Goal: Book appointment/travel/reservation

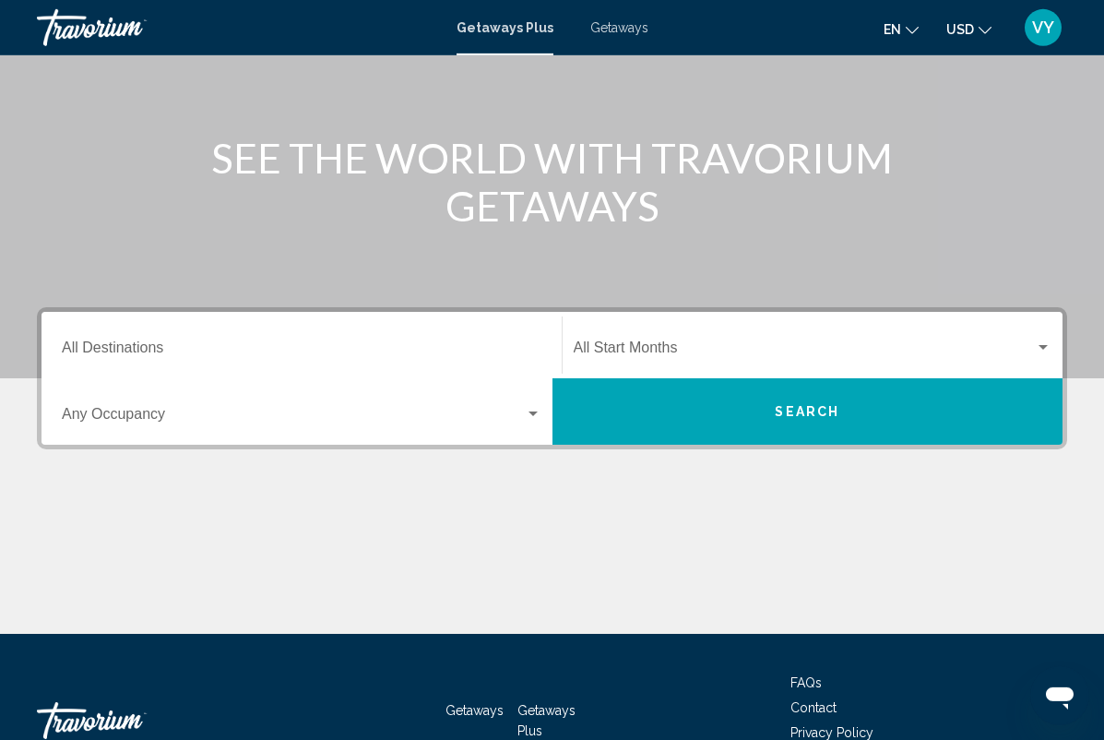
click at [86, 343] on input "Destination All Destinations" at bounding box center [302, 351] width 480 height 17
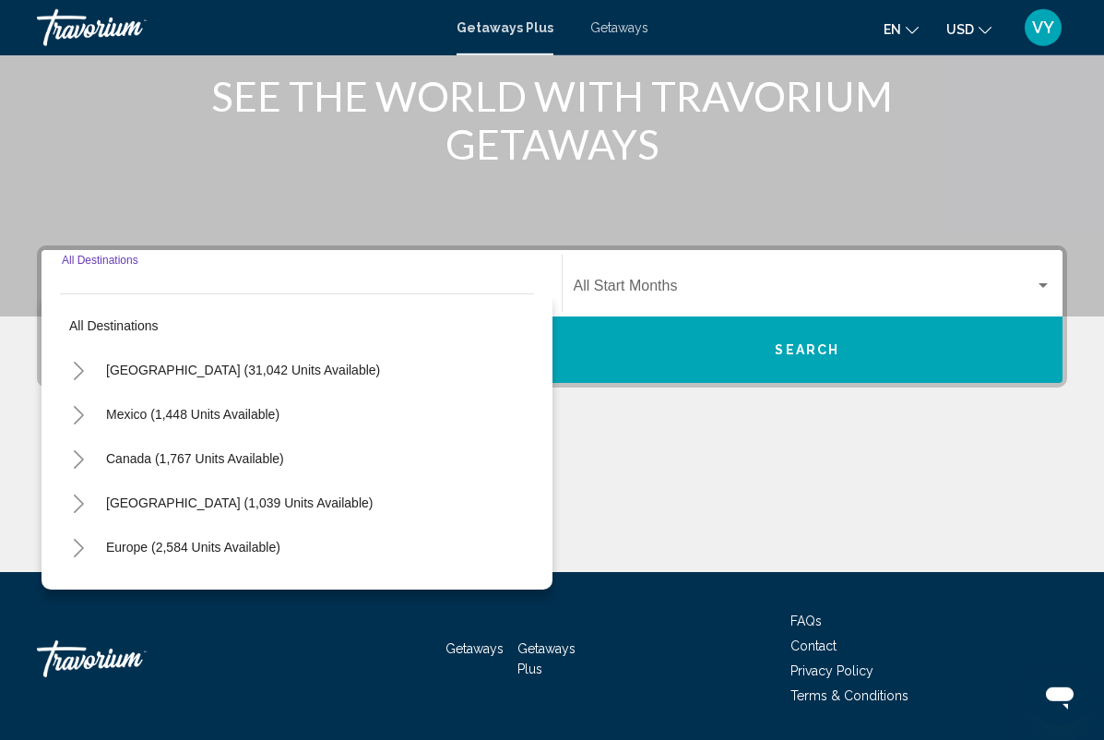
scroll to position [243, 0]
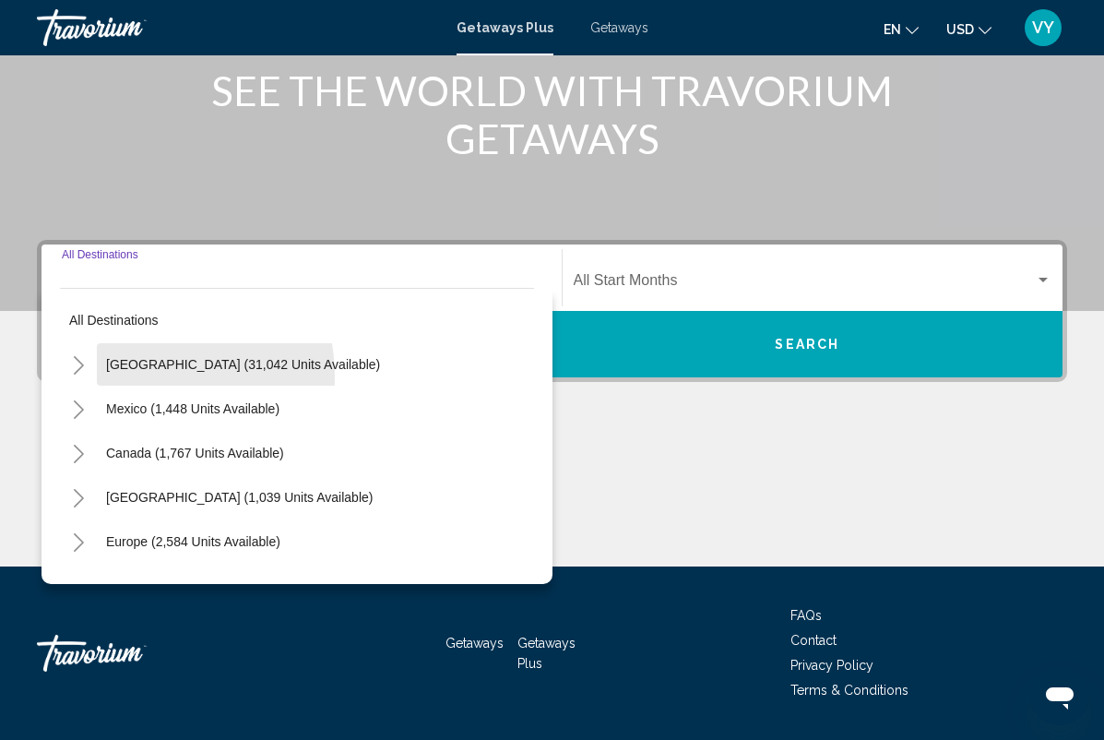
click at [109, 378] on button "[GEOGRAPHIC_DATA] (31,042 units available)" at bounding box center [243, 364] width 292 height 42
type input "**********"
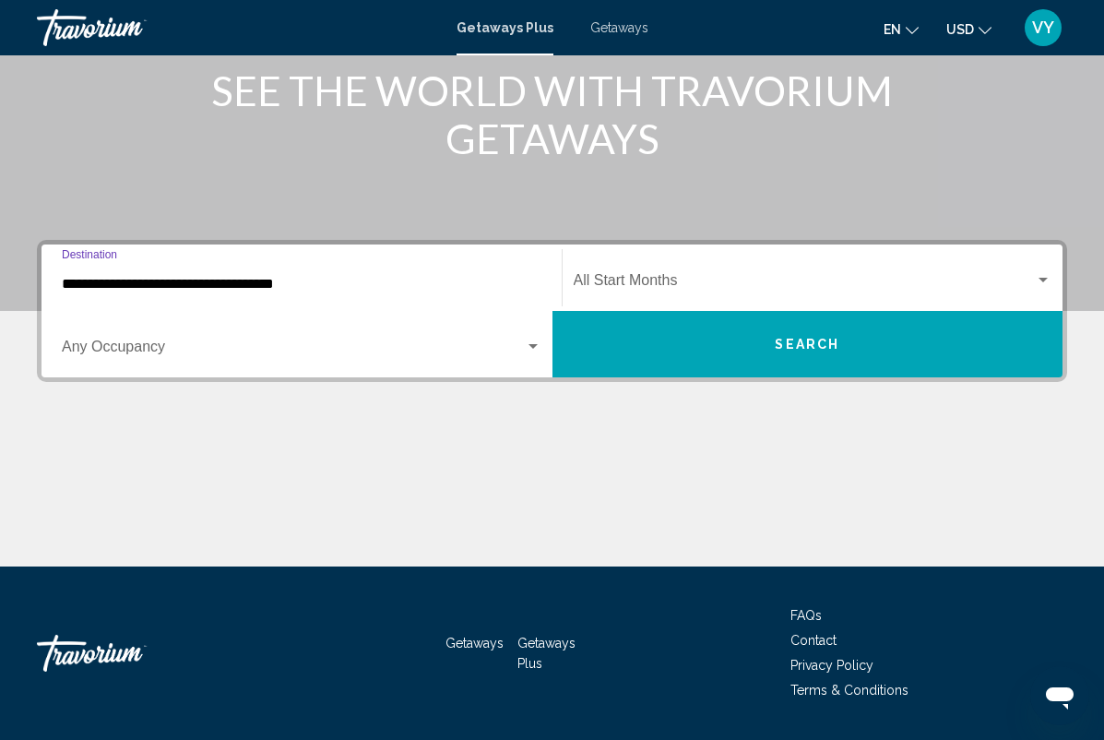
click at [89, 338] on div "Occupancy Any Occupancy" at bounding box center [302, 344] width 480 height 58
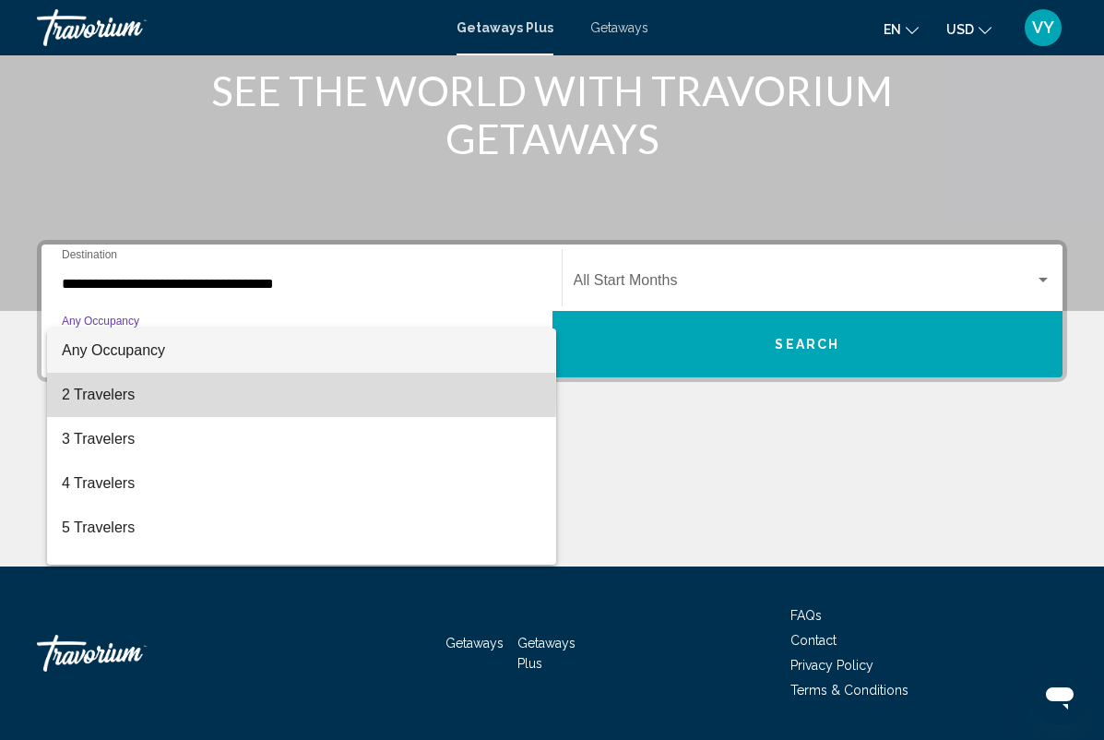
click at [76, 397] on span "2 Travelers" at bounding box center [302, 395] width 480 height 44
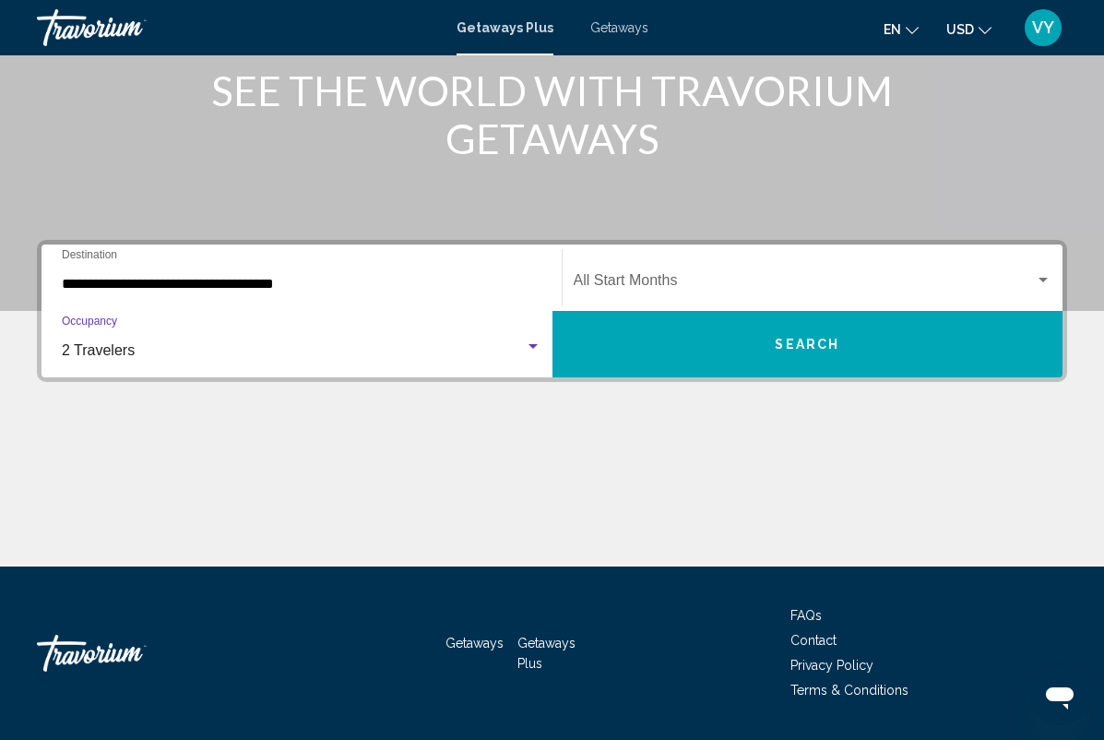
click at [959, 341] on button "Search" at bounding box center [807, 344] width 511 height 66
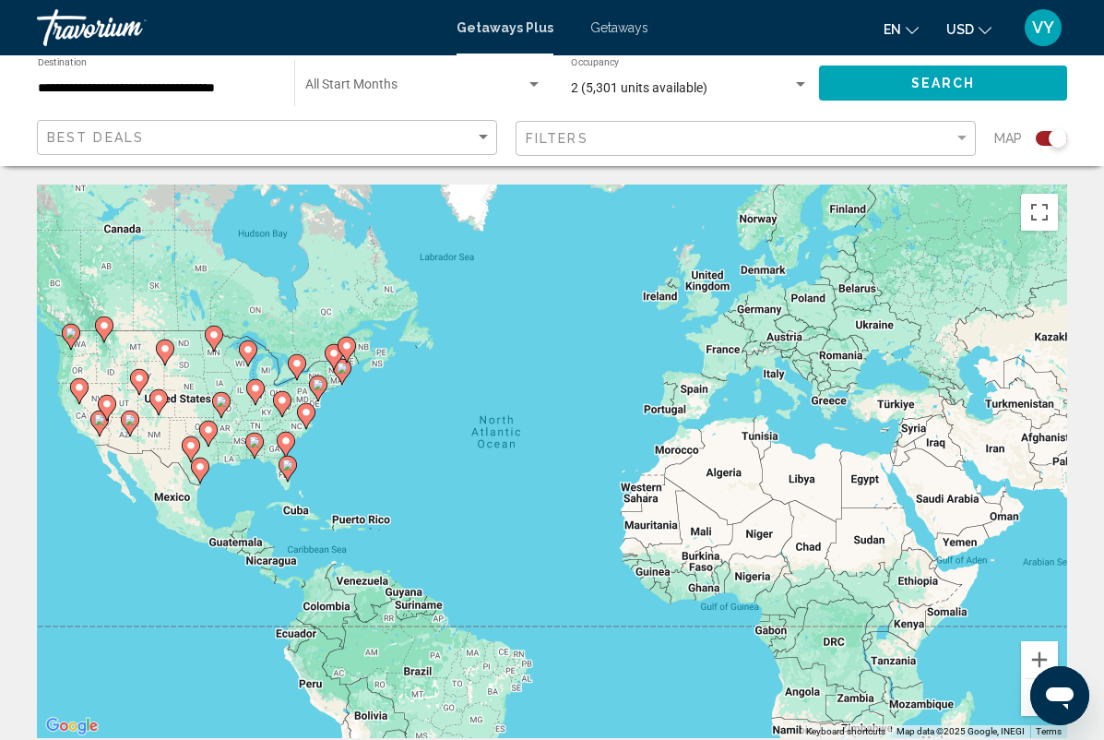
click at [219, 89] on input "**********" at bounding box center [157, 88] width 238 height 15
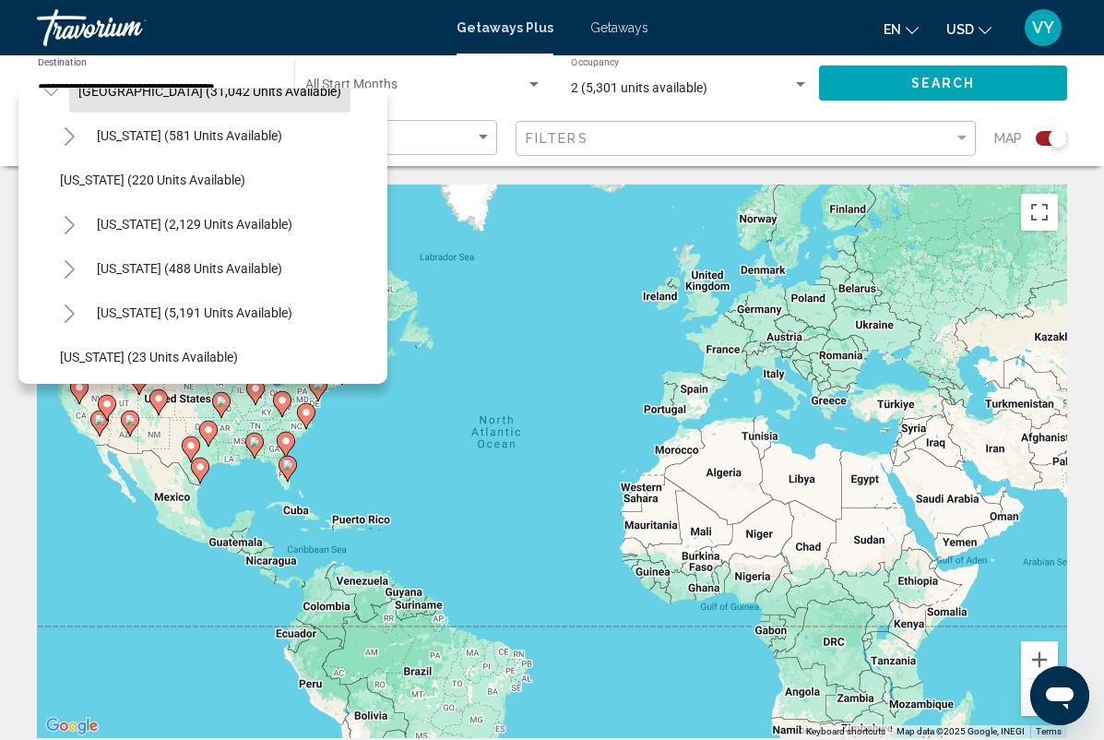
scroll to position [75, 4]
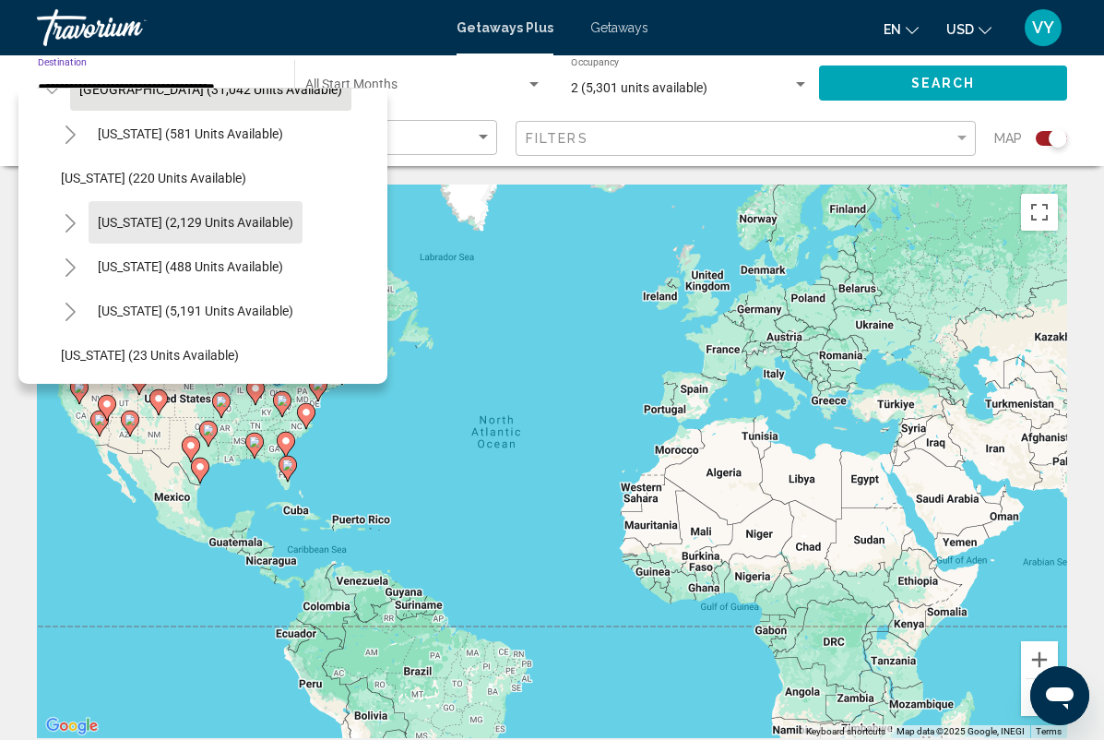
click at [272, 226] on span "[US_STATE] (2,129 units available)" at bounding box center [196, 222] width 196 height 15
type input "**********"
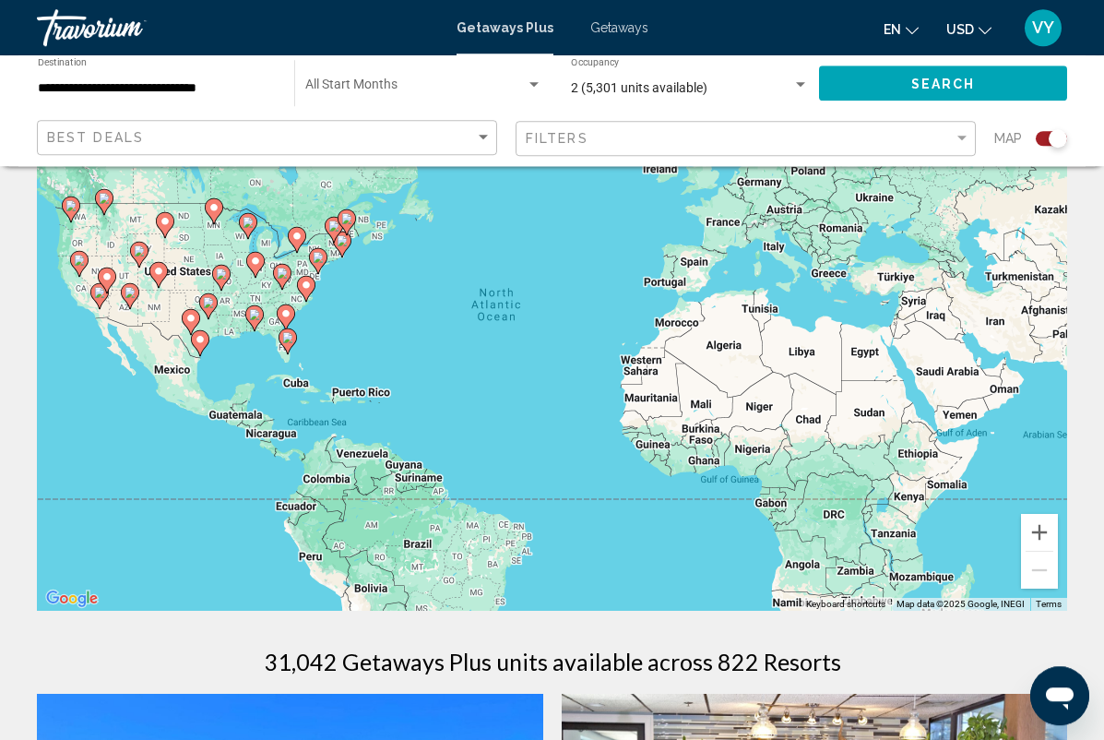
scroll to position [0, 0]
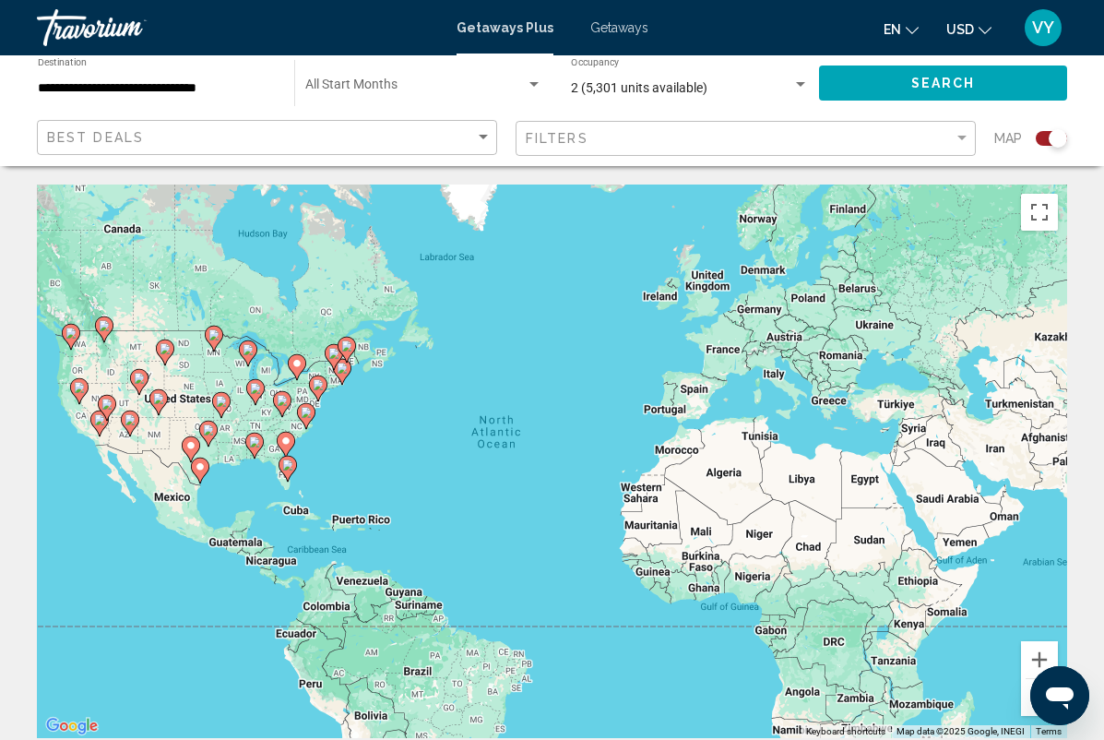
click at [940, 86] on span "Search" at bounding box center [943, 84] width 65 height 15
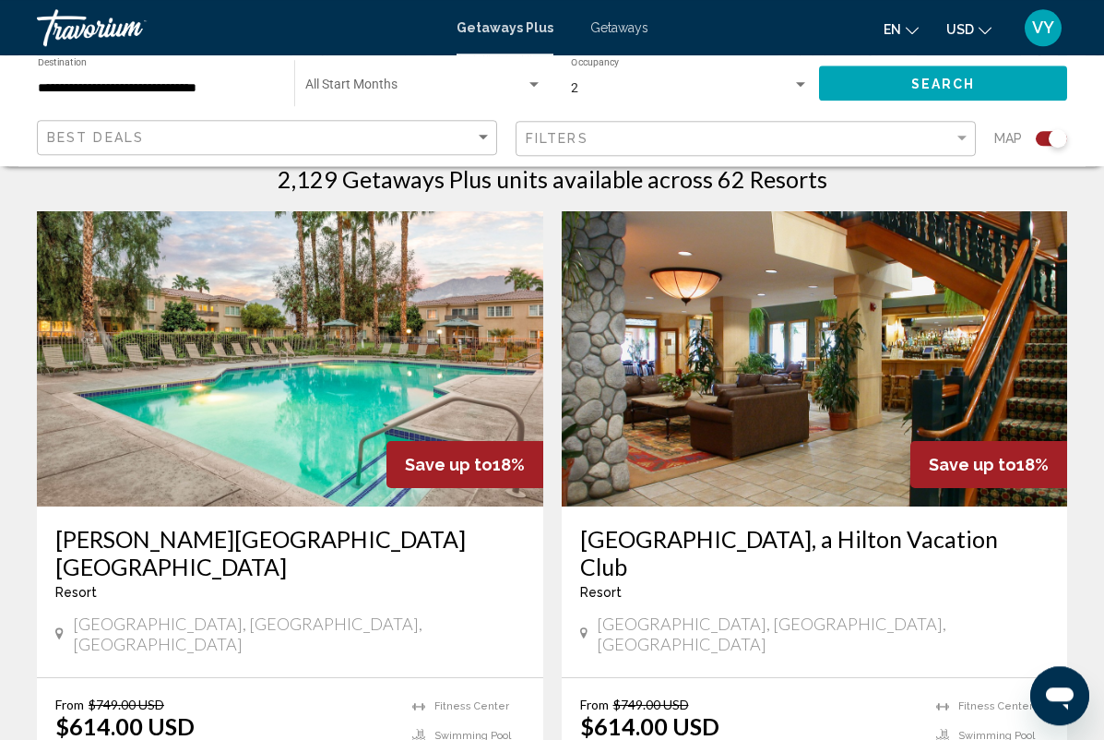
scroll to position [632, 0]
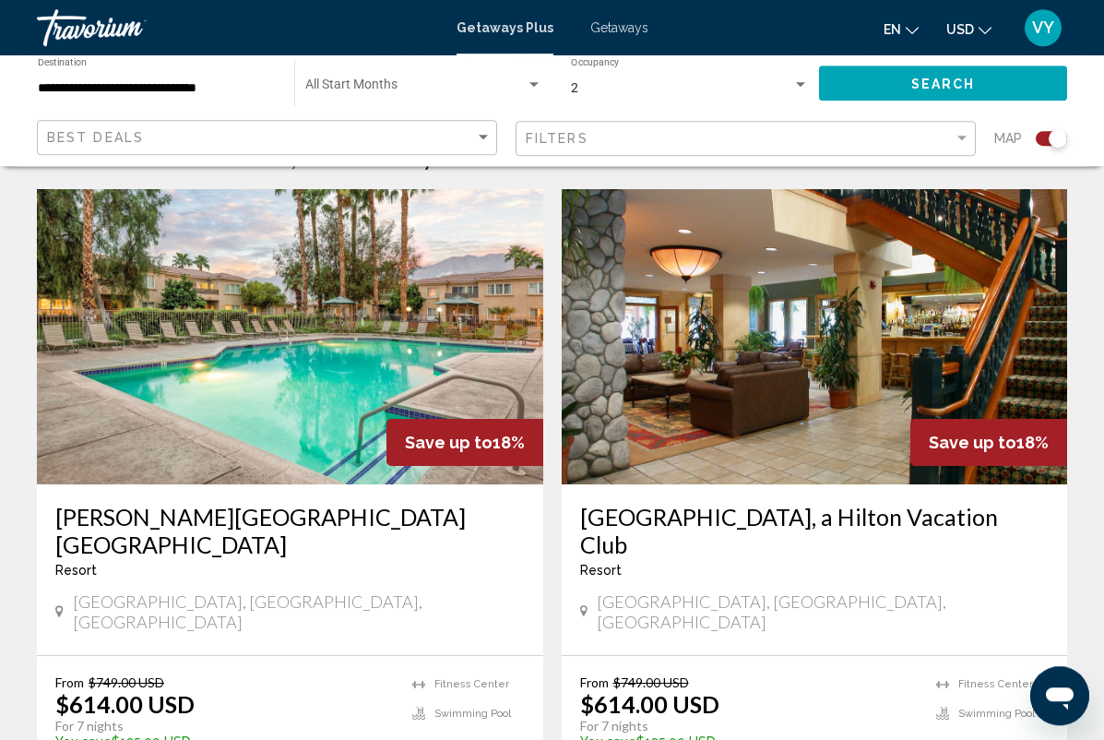
click at [953, 517] on h3 "[GEOGRAPHIC_DATA], a Hilton Vacation Club" at bounding box center [814, 530] width 469 height 55
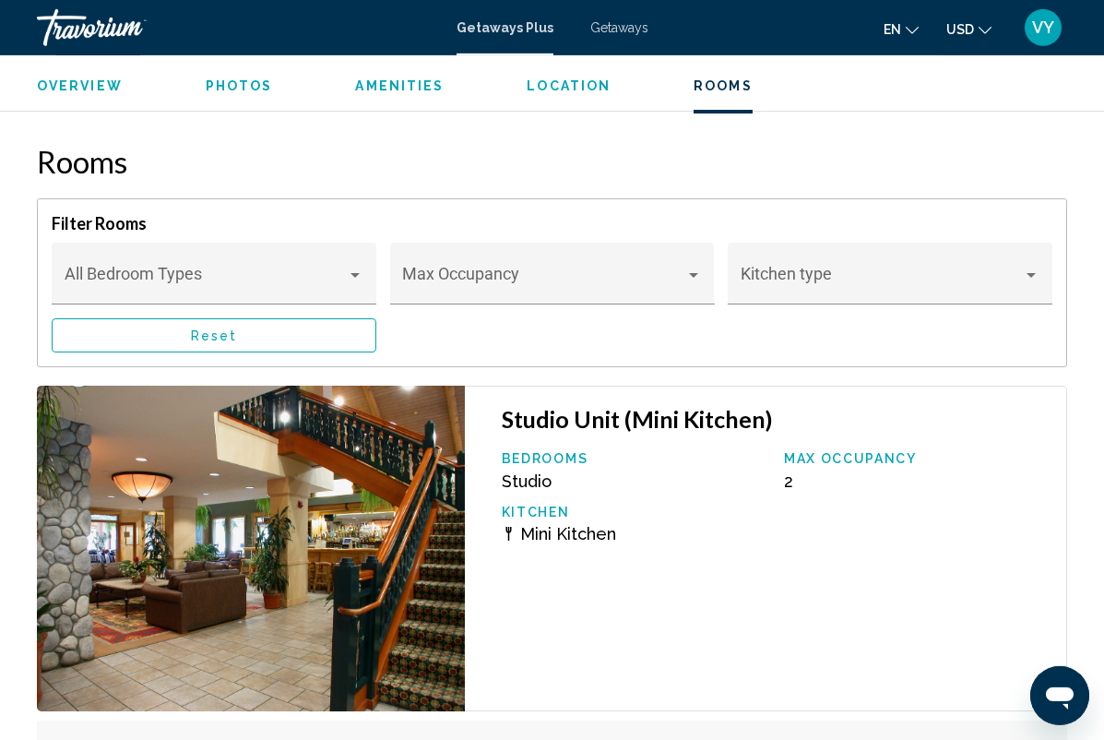
scroll to position [3326, 0]
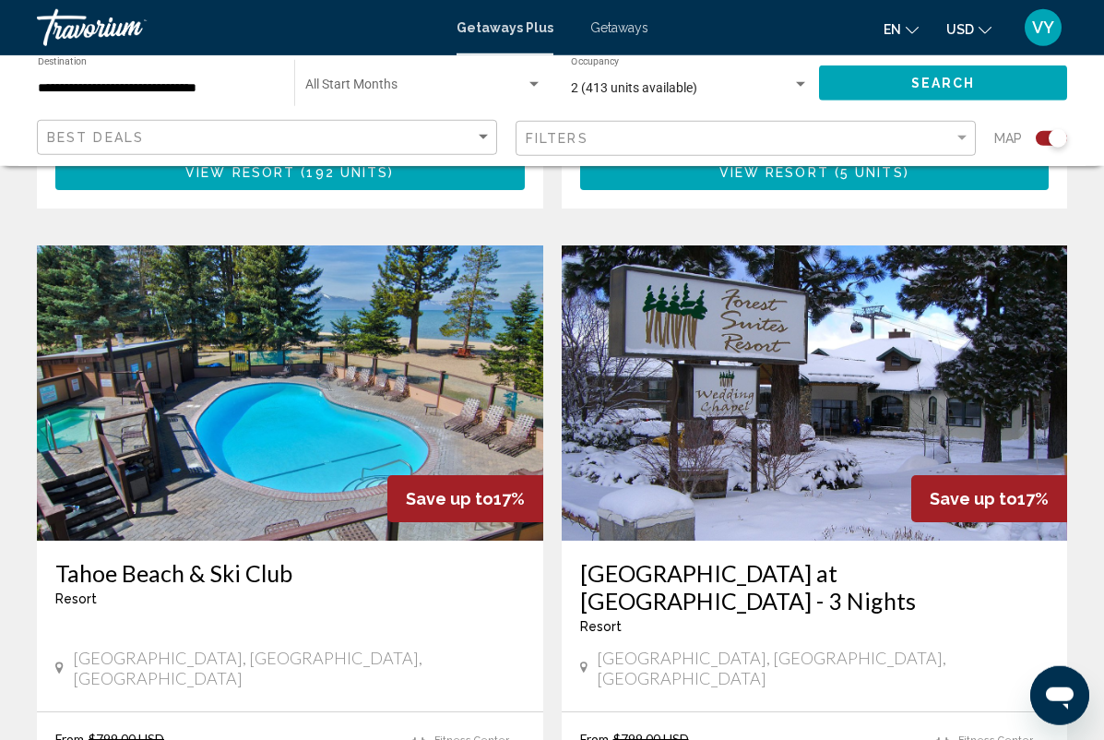
scroll to position [3882, 0]
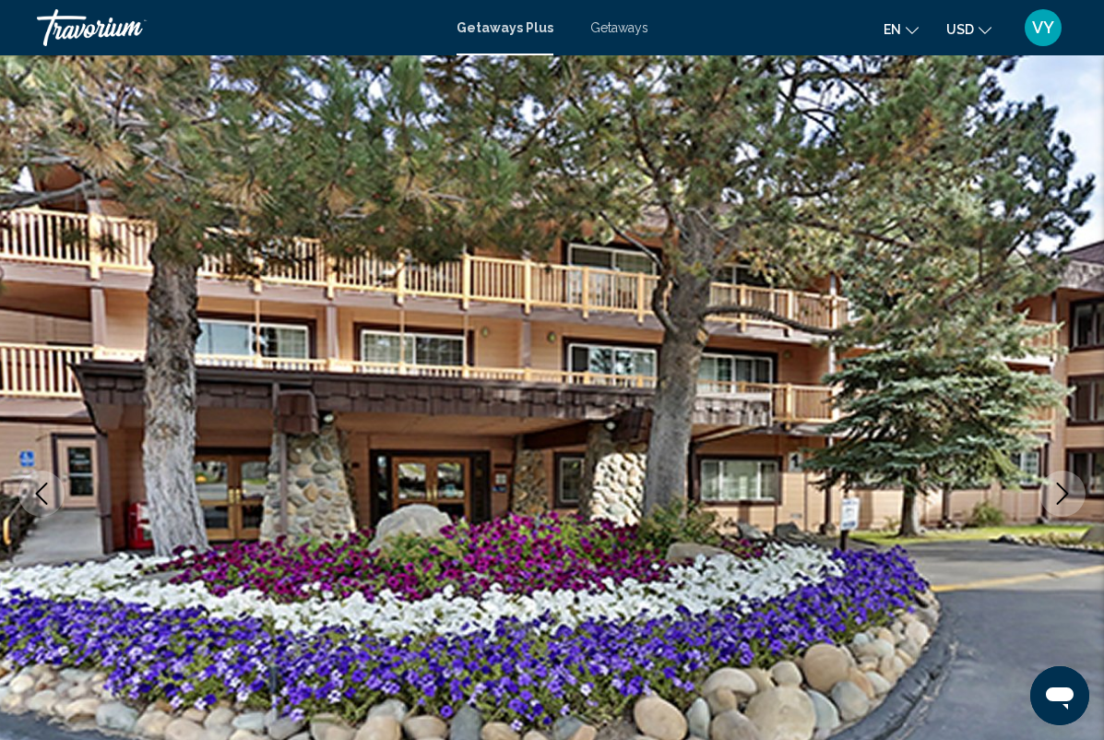
click at [1067, 489] on icon "Next image" at bounding box center [1062, 493] width 22 height 22
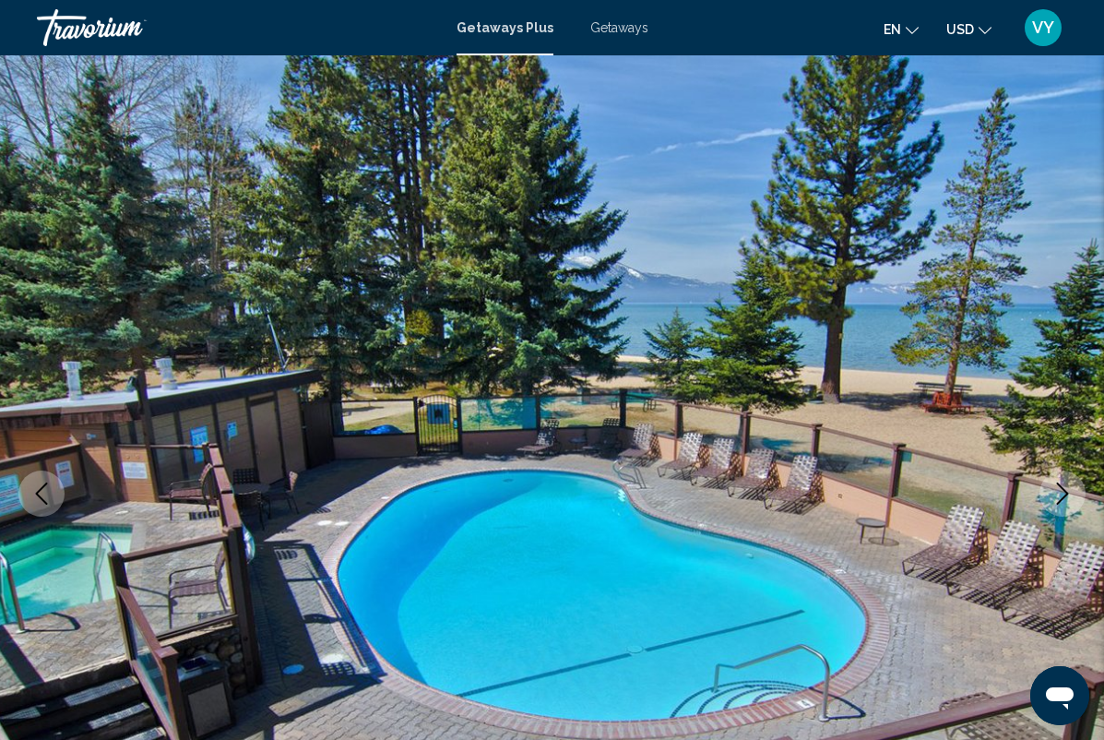
click at [1053, 495] on icon "Next image" at bounding box center [1062, 493] width 22 height 22
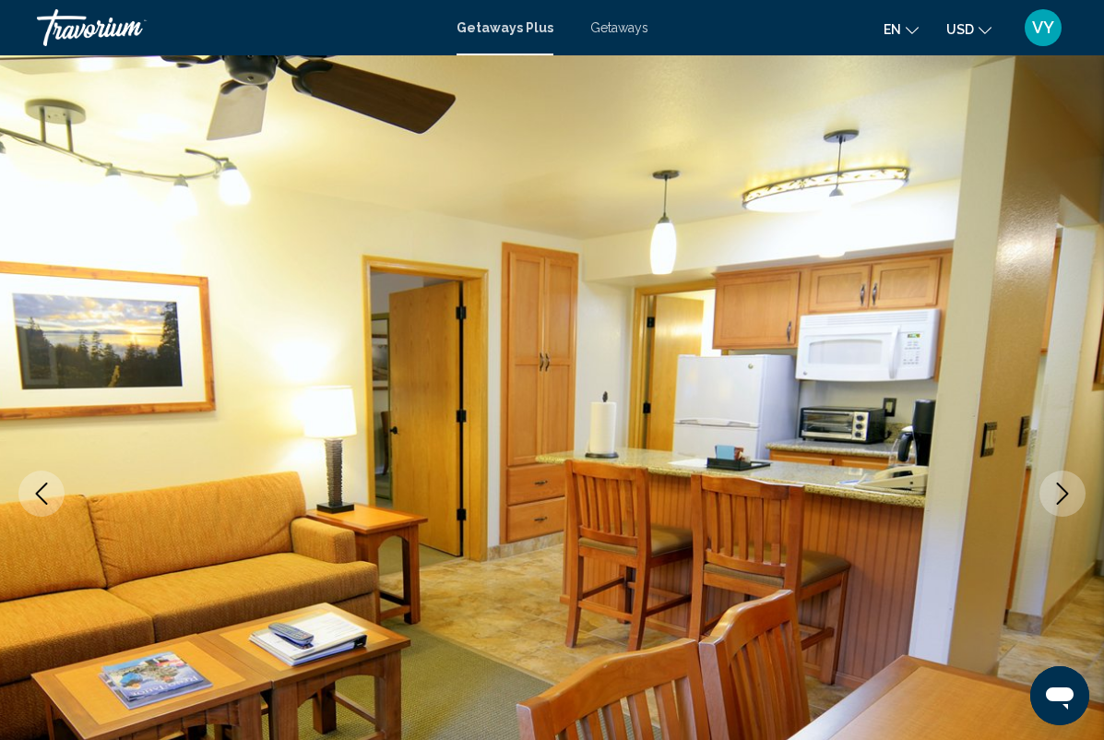
click at [1049, 498] on button "Next image" at bounding box center [1062, 493] width 46 height 46
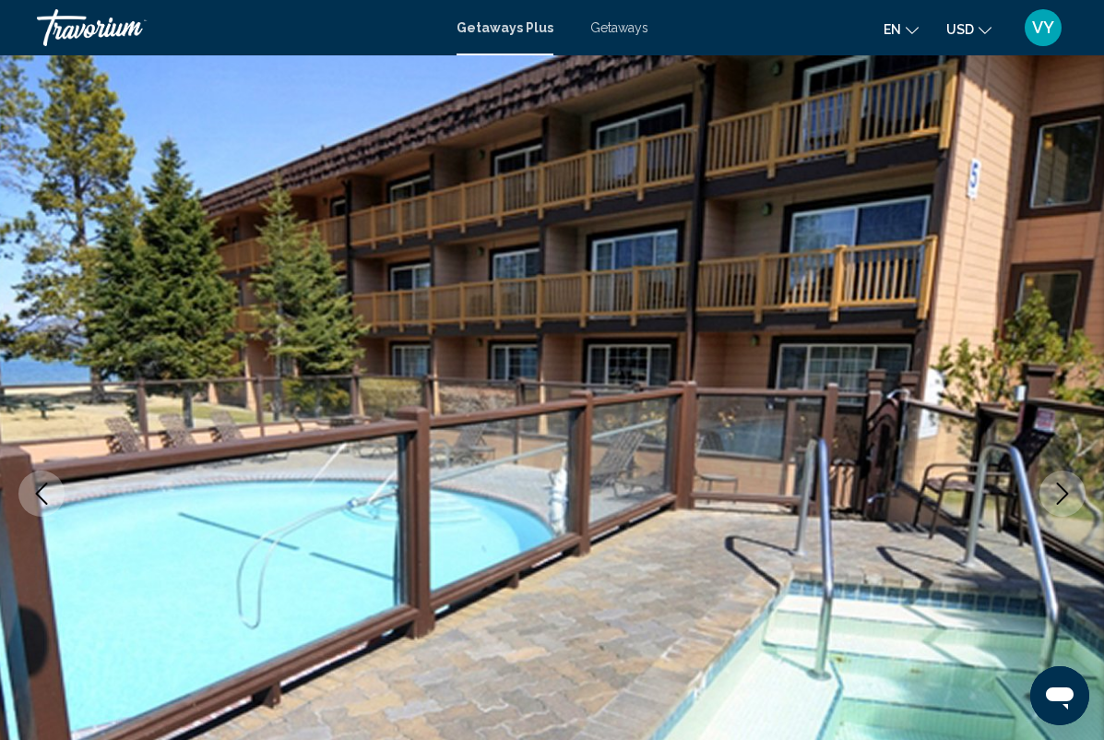
click at [1046, 497] on button "Next image" at bounding box center [1062, 493] width 46 height 46
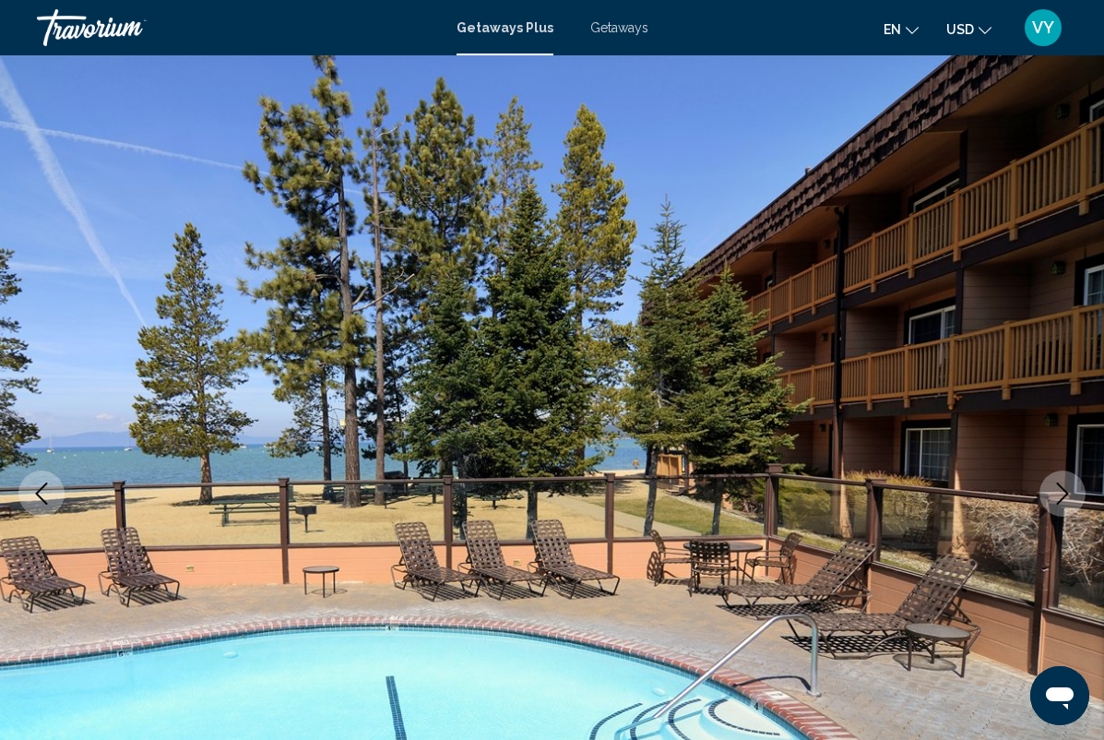
click at [1044, 495] on button "Next image" at bounding box center [1062, 493] width 46 height 46
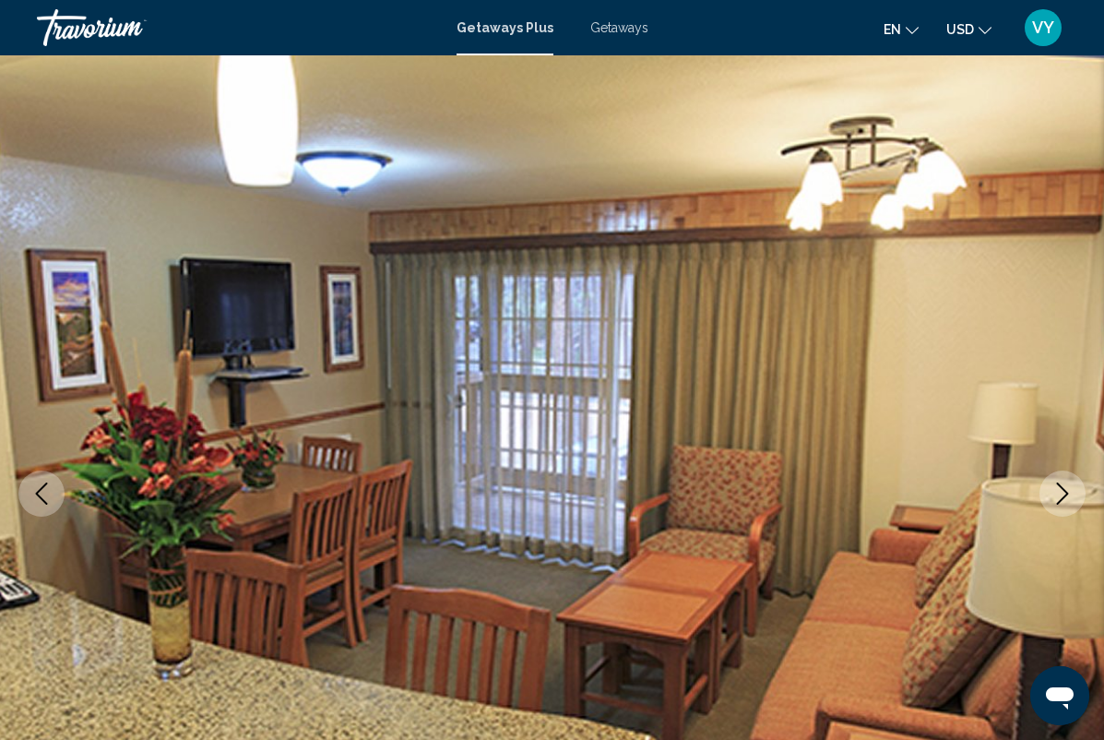
click at [1048, 495] on button "Next image" at bounding box center [1062, 493] width 46 height 46
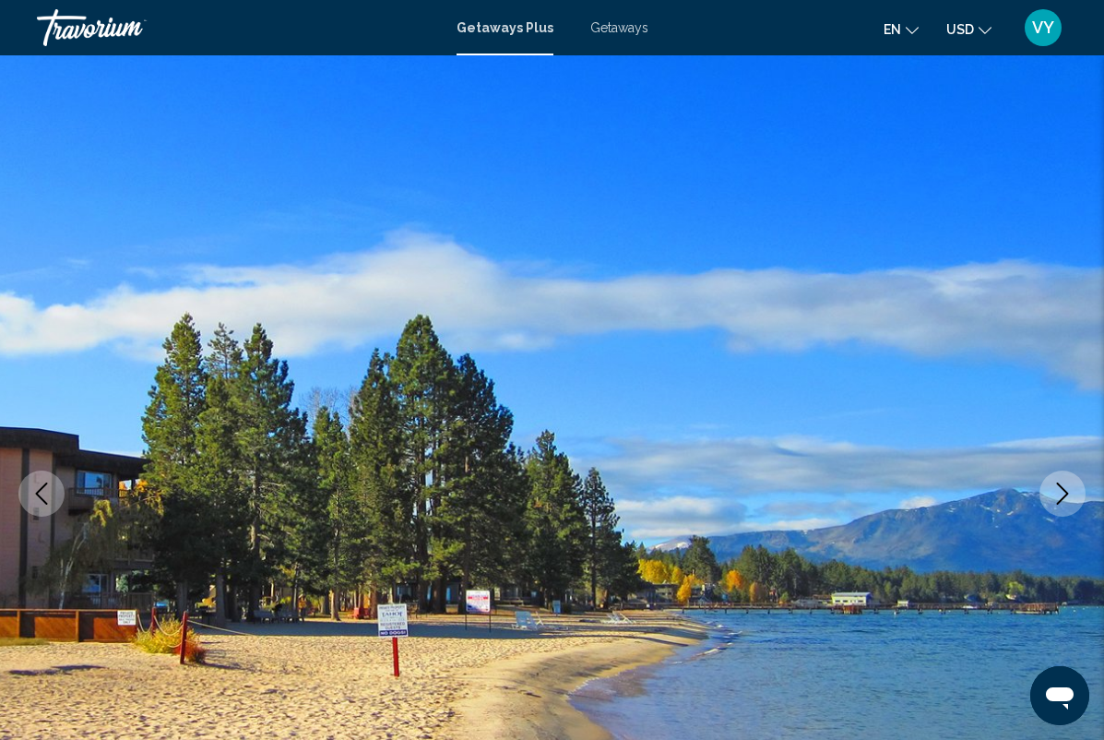
click at [1054, 492] on icon "Next image" at bounding box center [1062, 493] width 22 height 22
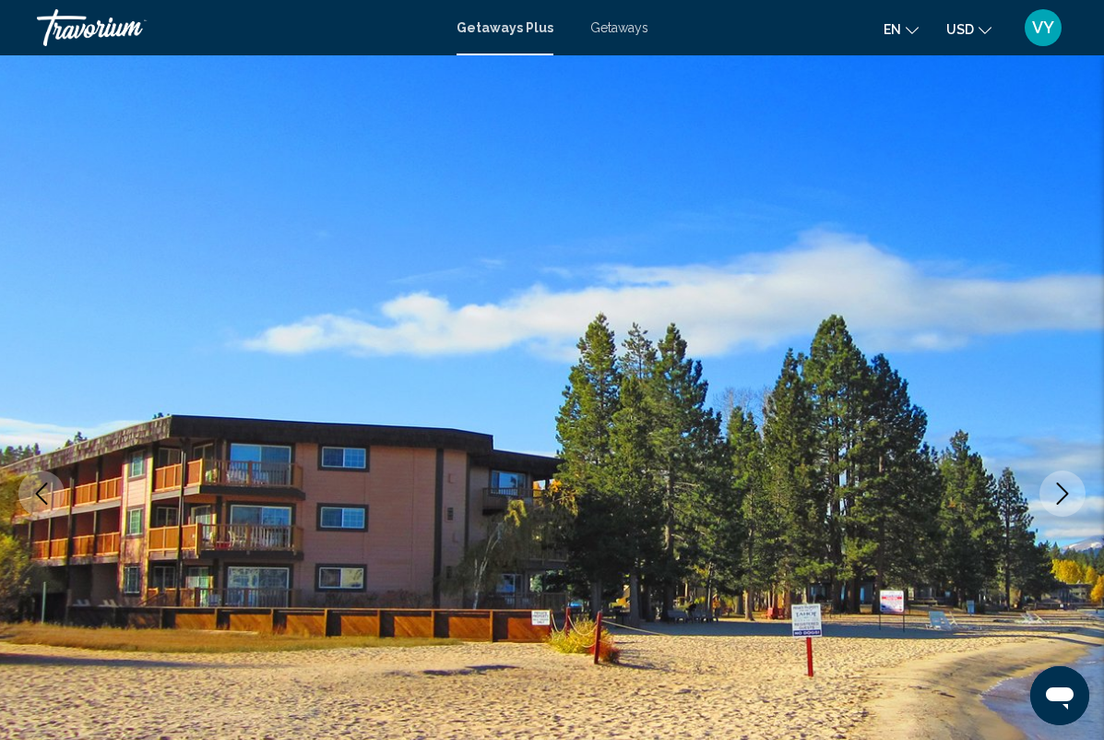
click at [1051, 495] on icon "Next image" at bounding box center [1062, 493] width 22 height 22
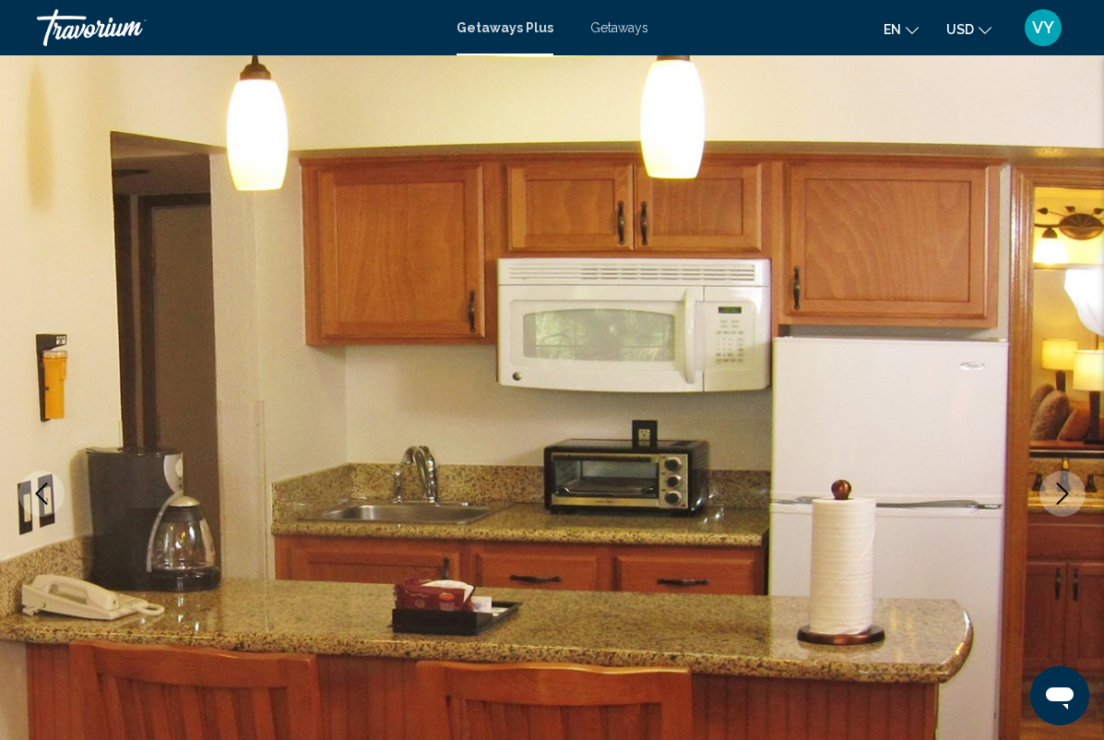
click at [1053, 495] on icon "Next image" at bounding box center [1062, 493] width 22 height 22
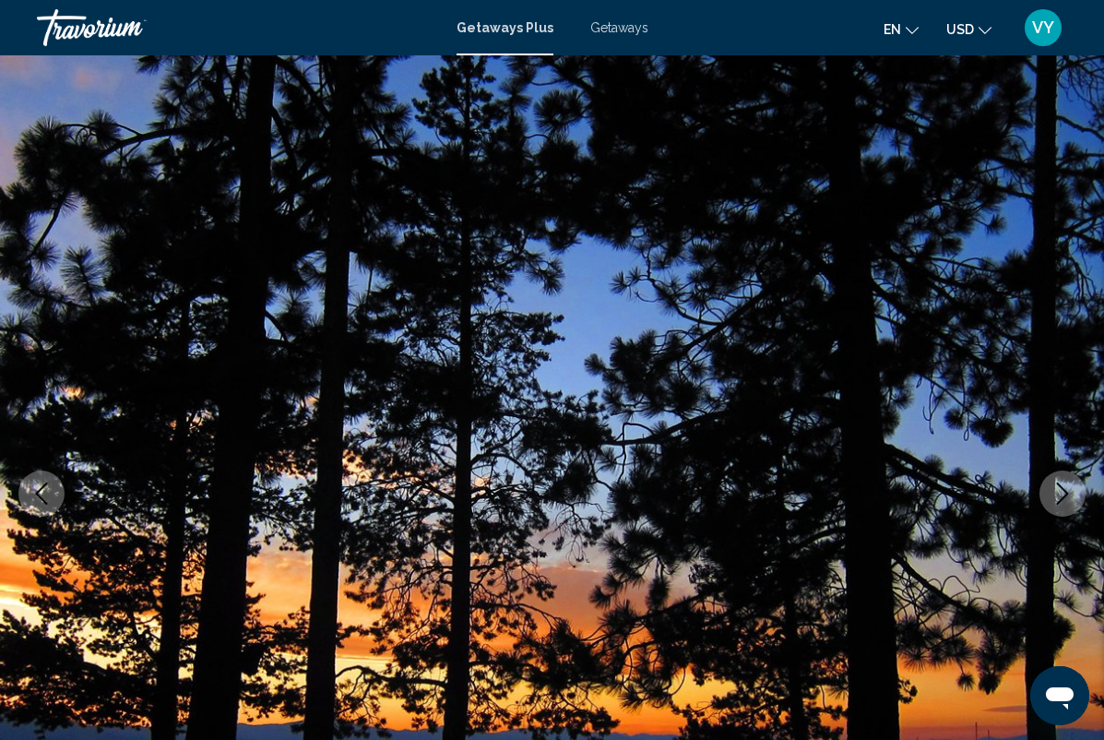
click at [1050, 498] on button "Next image" at bounding box center [1062, 493] width 46 height 46
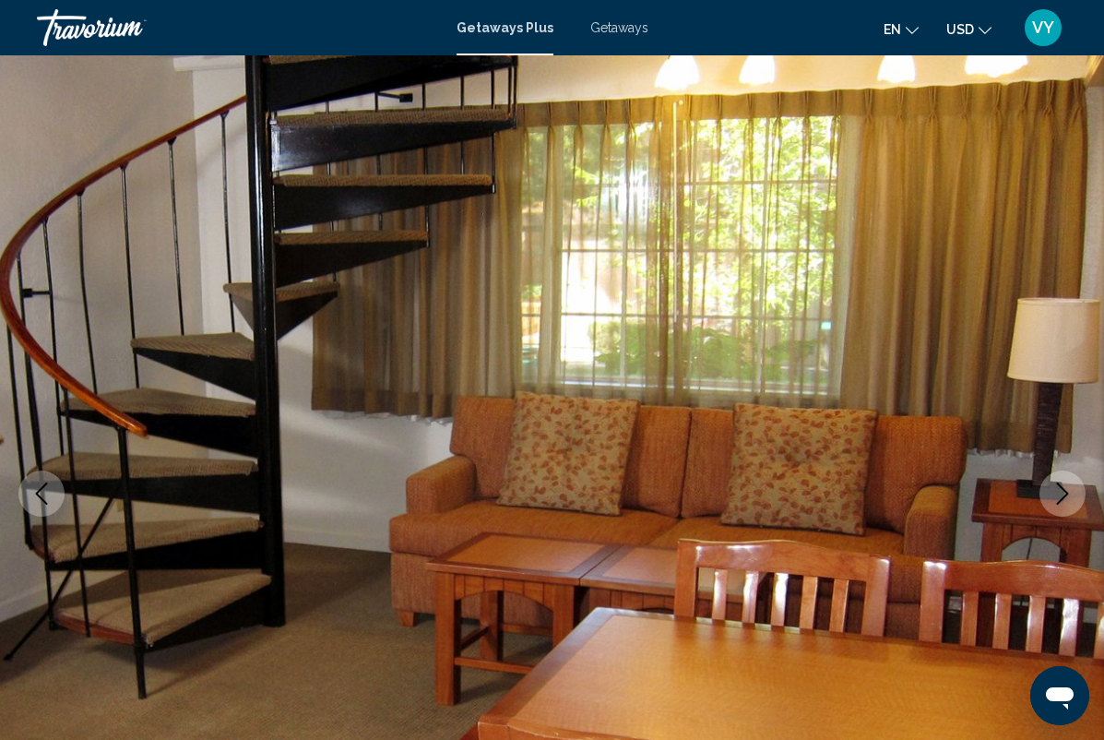
click at [1049, 497] on button "Next image" at bounding box center [1062, 493] width 46 height 46
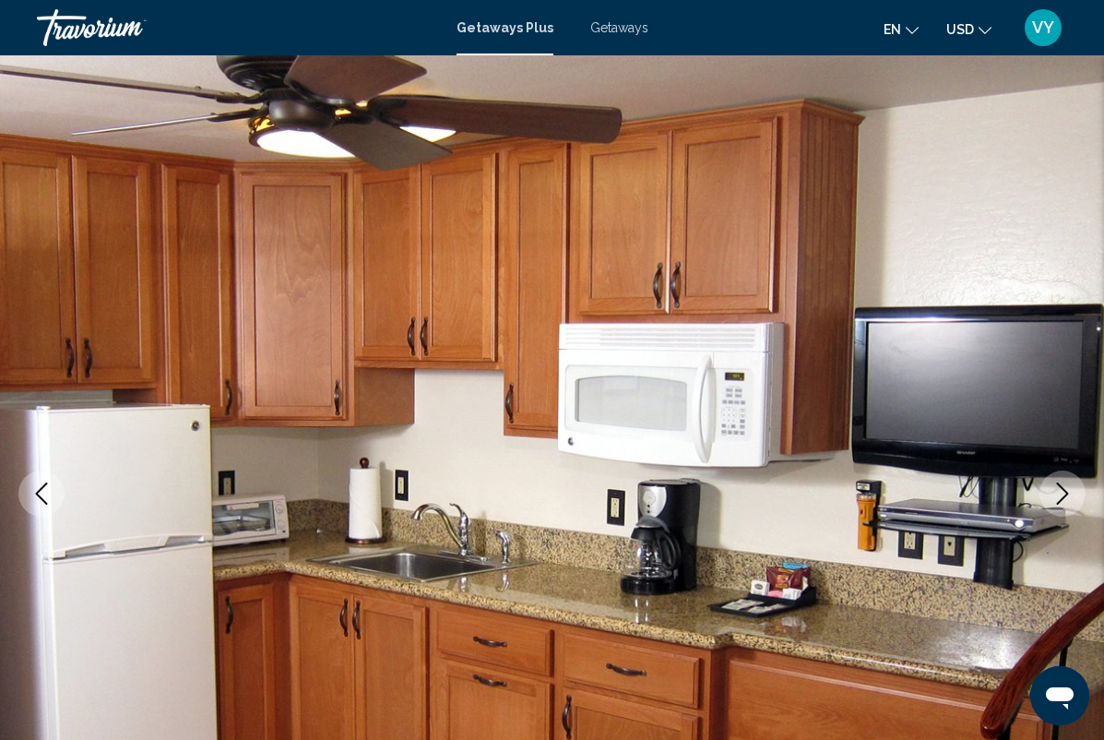
click at [1045, 497] on button "Next image" at bounding box center [1062, 493] width 46 height 46
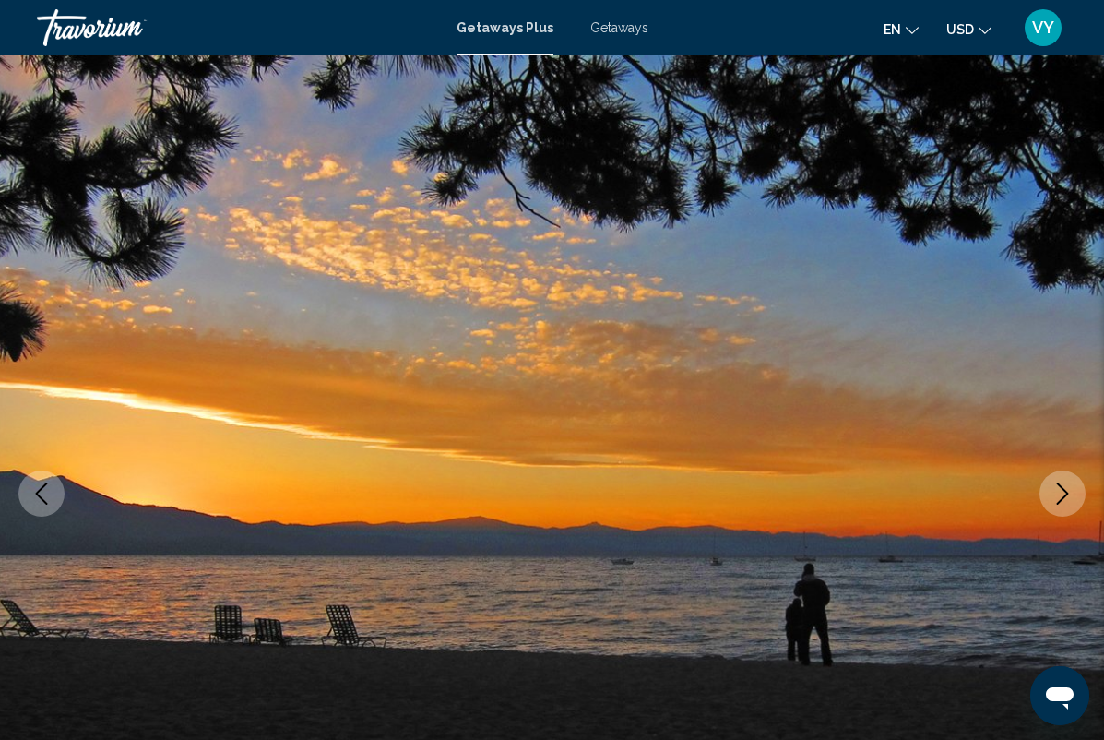
click at [1046, 497] on button "Next image" at bounding box center [1062, 493] width 46 height 46
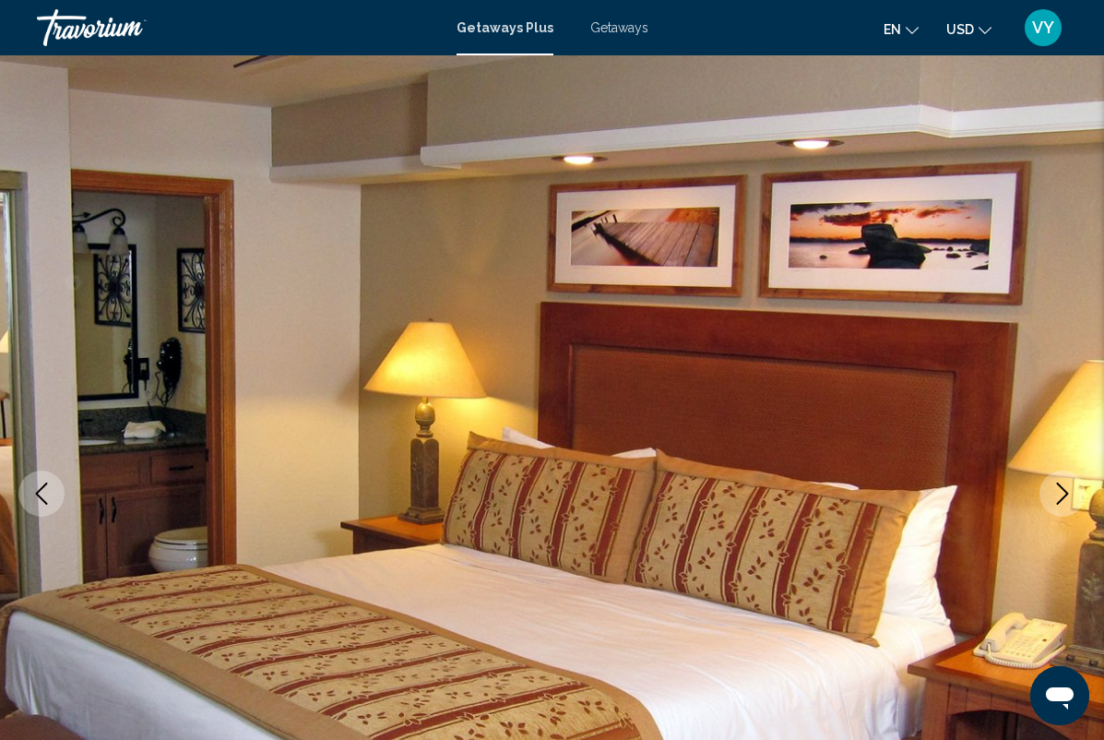
click at [1049, 496] on button "Next image" at bounding box center [1062, 493] width 46 height 46
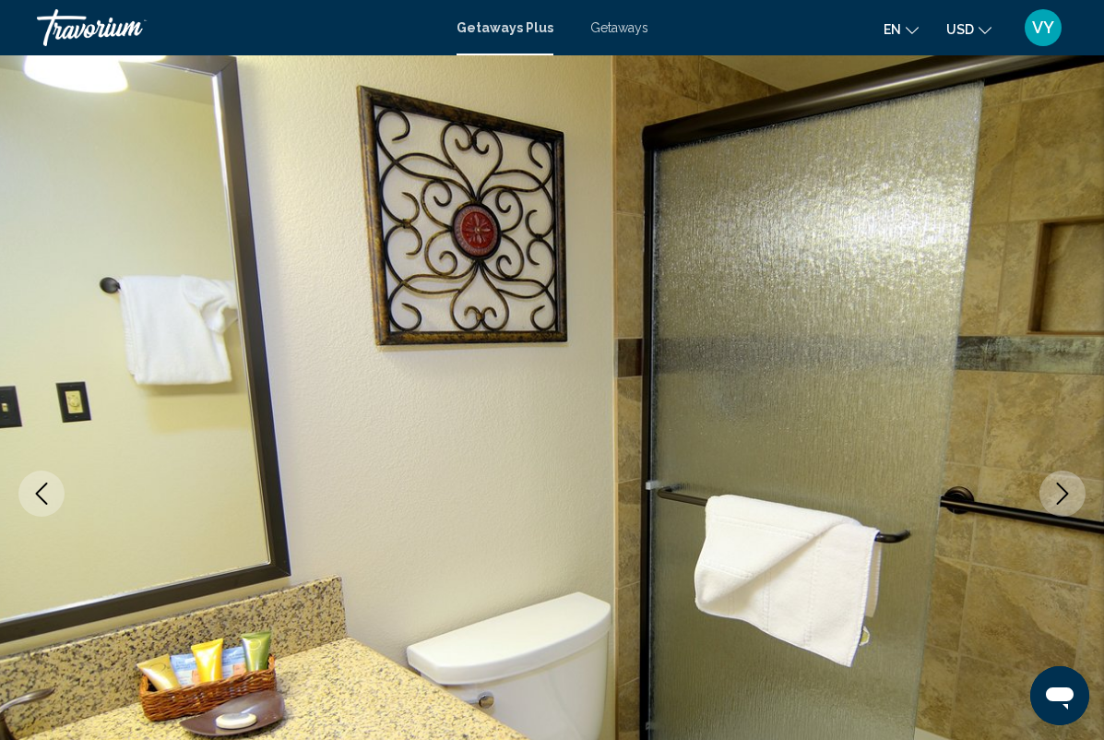
click at [1044, 498] on button "Next image" at bounding box center [1062, 493] width 46 height 46
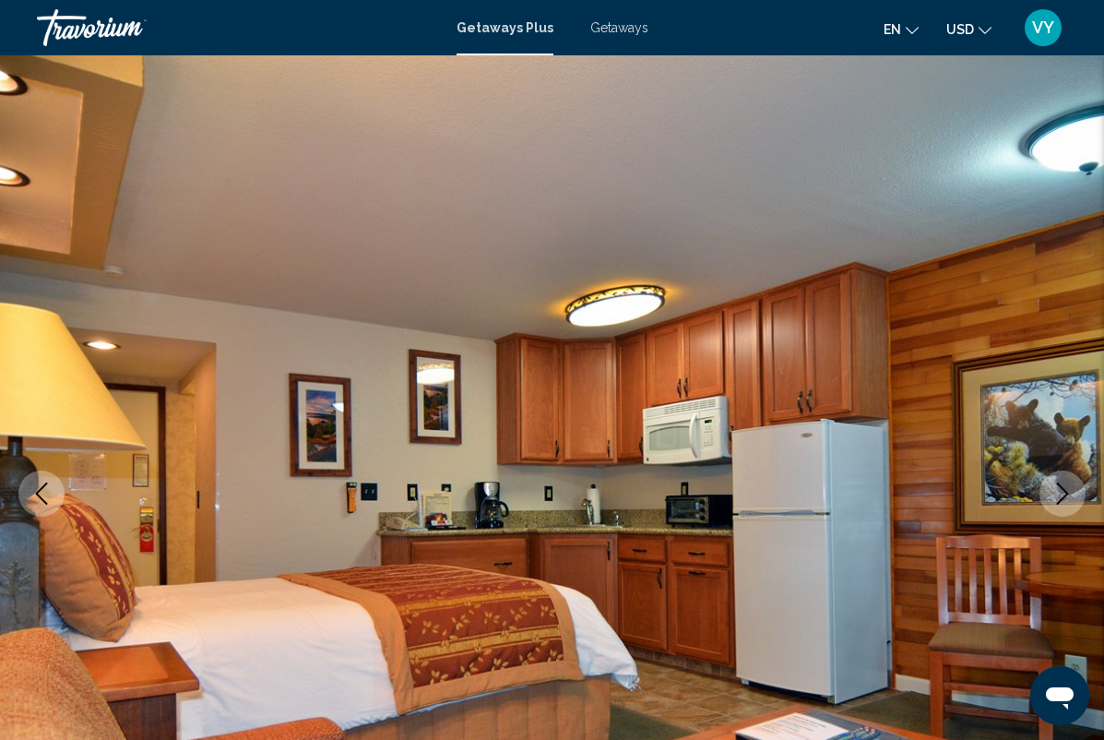
click at [1045, 497] on button "Next image" at bounding box center [1062, 493] width 46 height 46
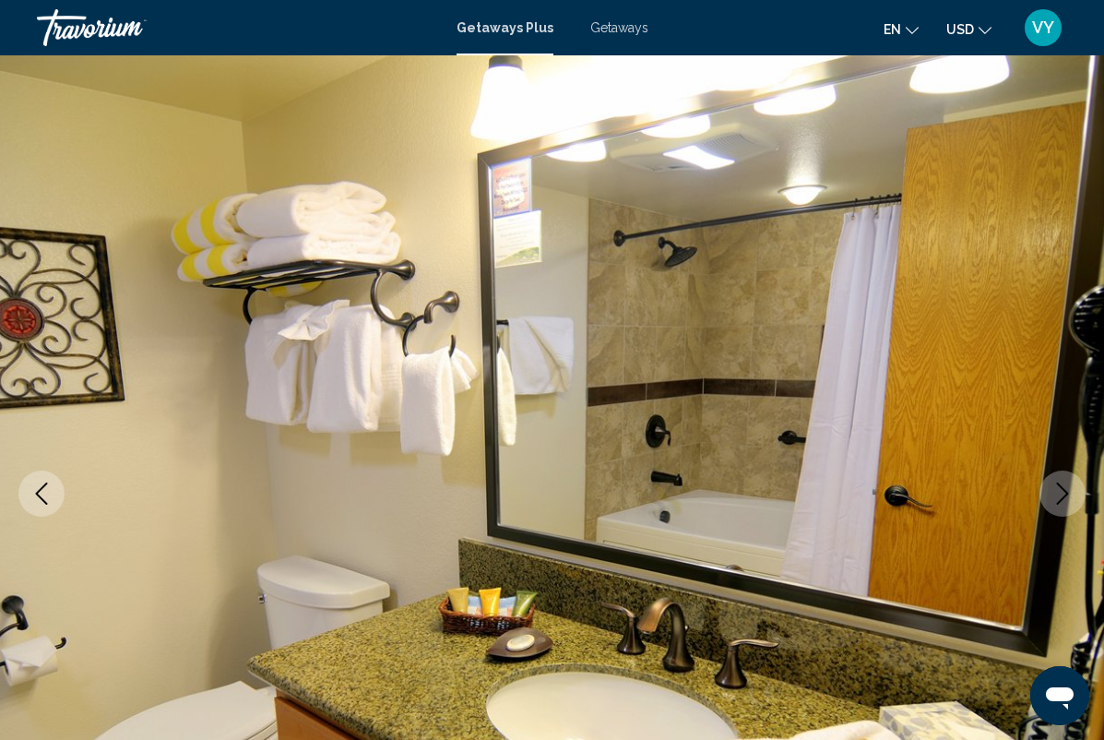
click at [1039, 500] on button "Next image" at bounding box center [1062, 493] width 46 height 46
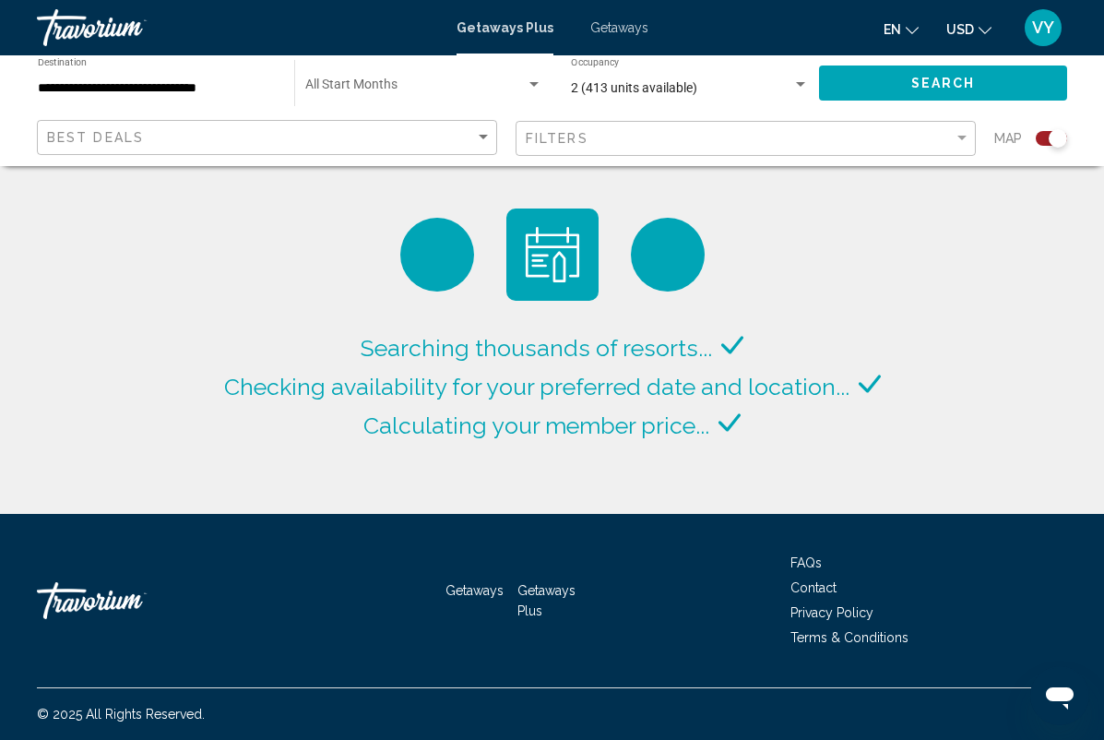
click at [145, 95] on input "**********" at bounding box center [157, 88] width 238 height 15
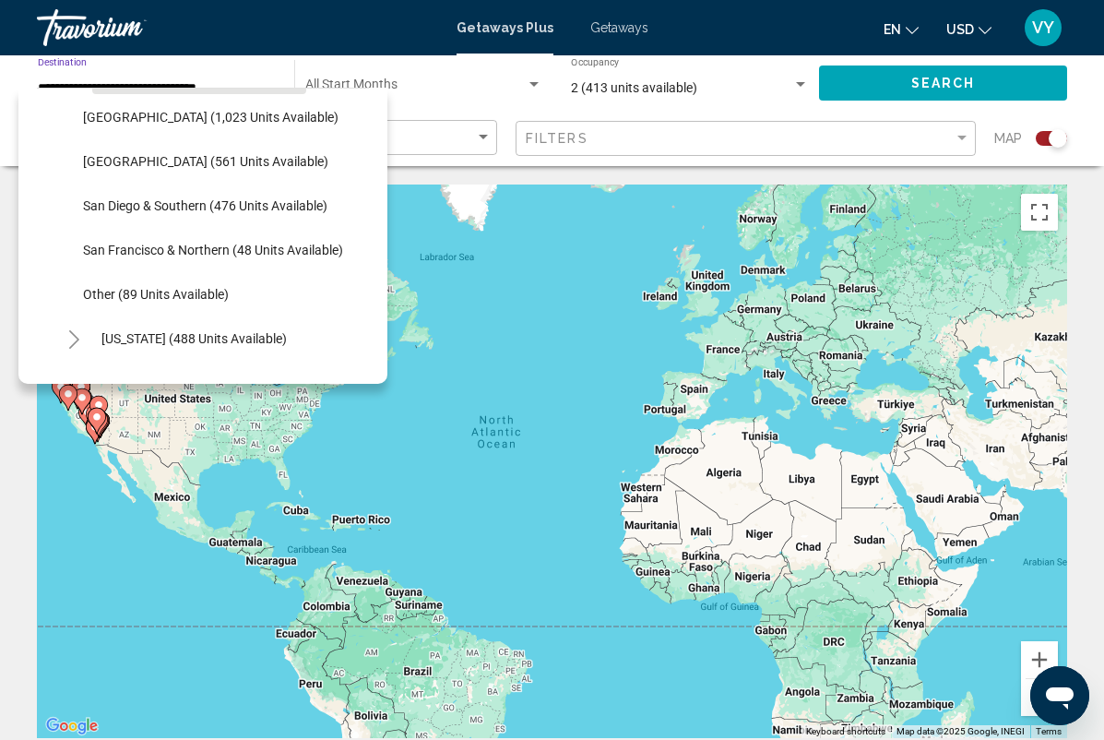
scroll to position [217, 0]
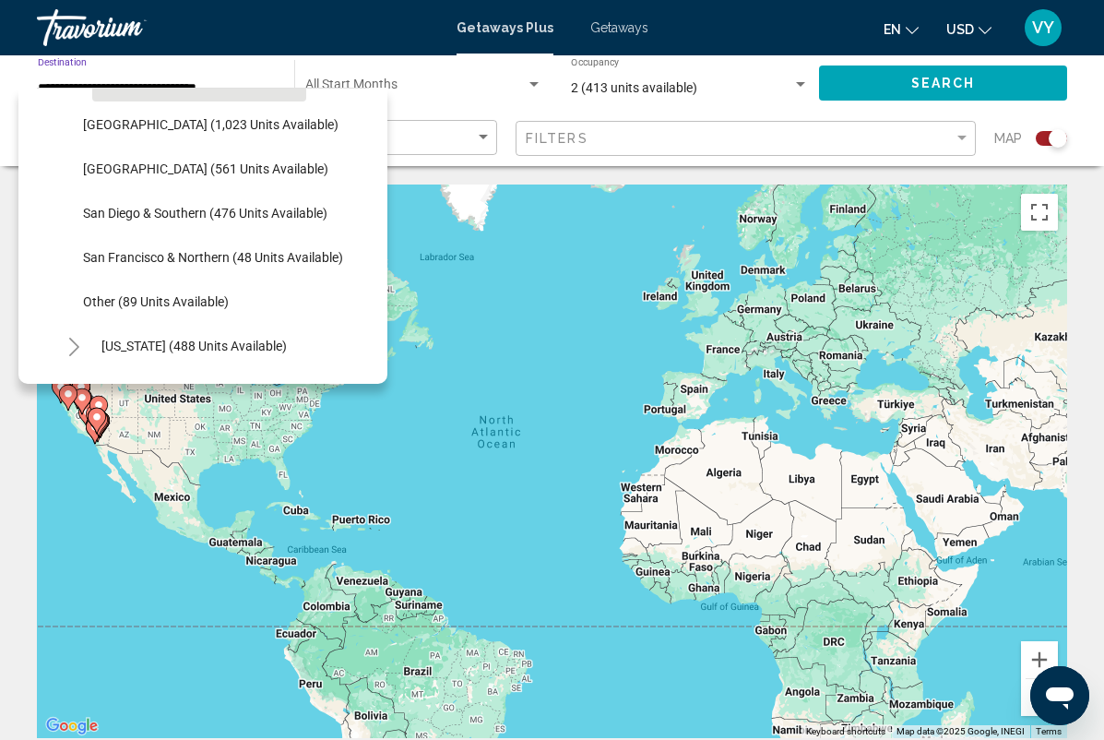
click at [246, 200] on button "San Diego & Southern (476 units available)" at bounding box center [205, 213] width 263 height 42
type input "**********"
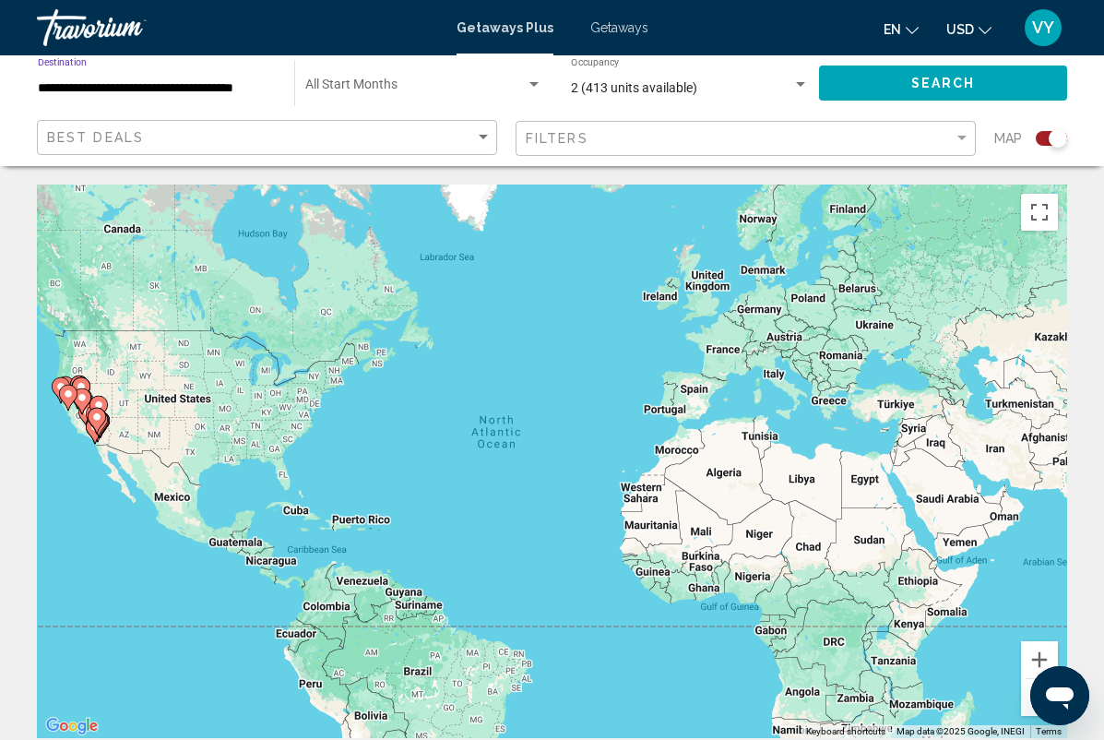
click at [958, 74] on button "Search" at bounding box center [943, 82] width 248 height 34
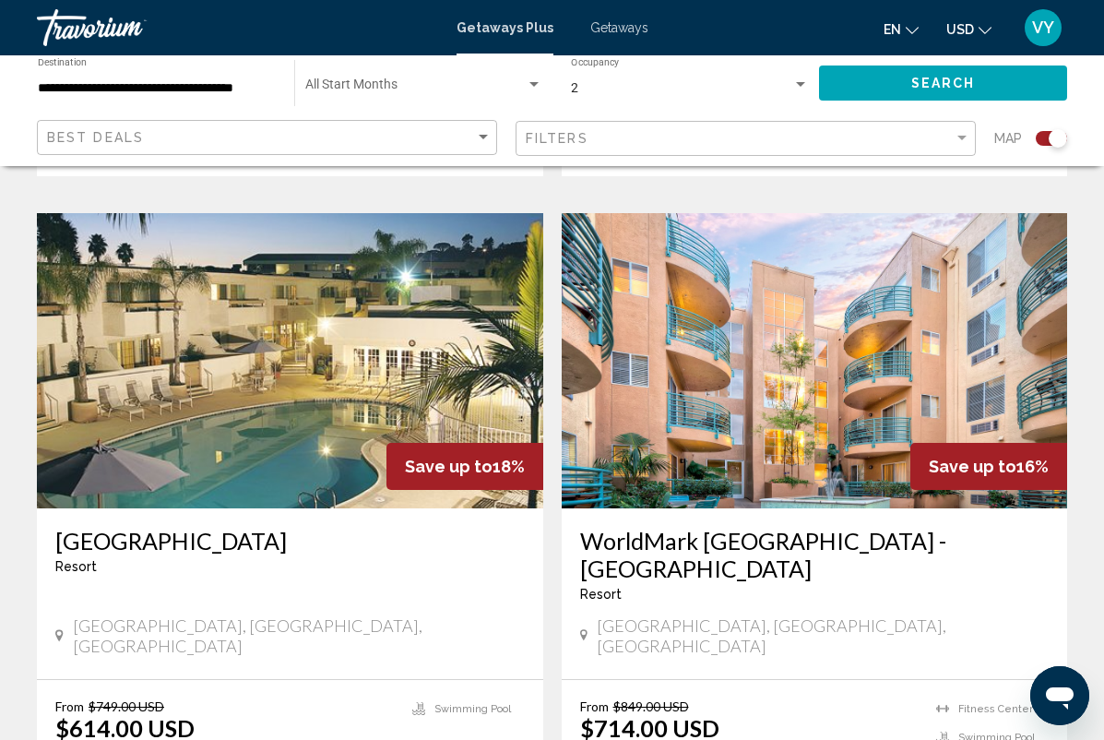
scroll to position [1263, 0]
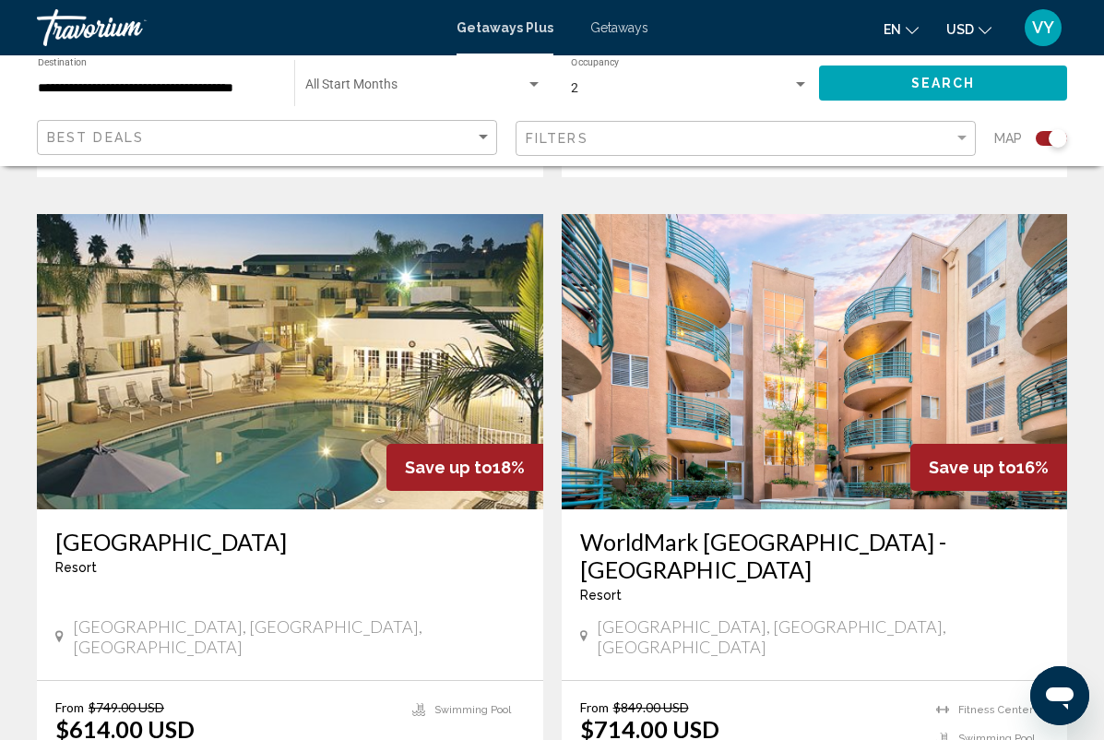
click at [923, 541] on h3 "WorldMark [GEOGRAPHIC_DATA] - [GEOGRAPHIC_DATA]" at bounding box center [814, 555] width 469 height 55
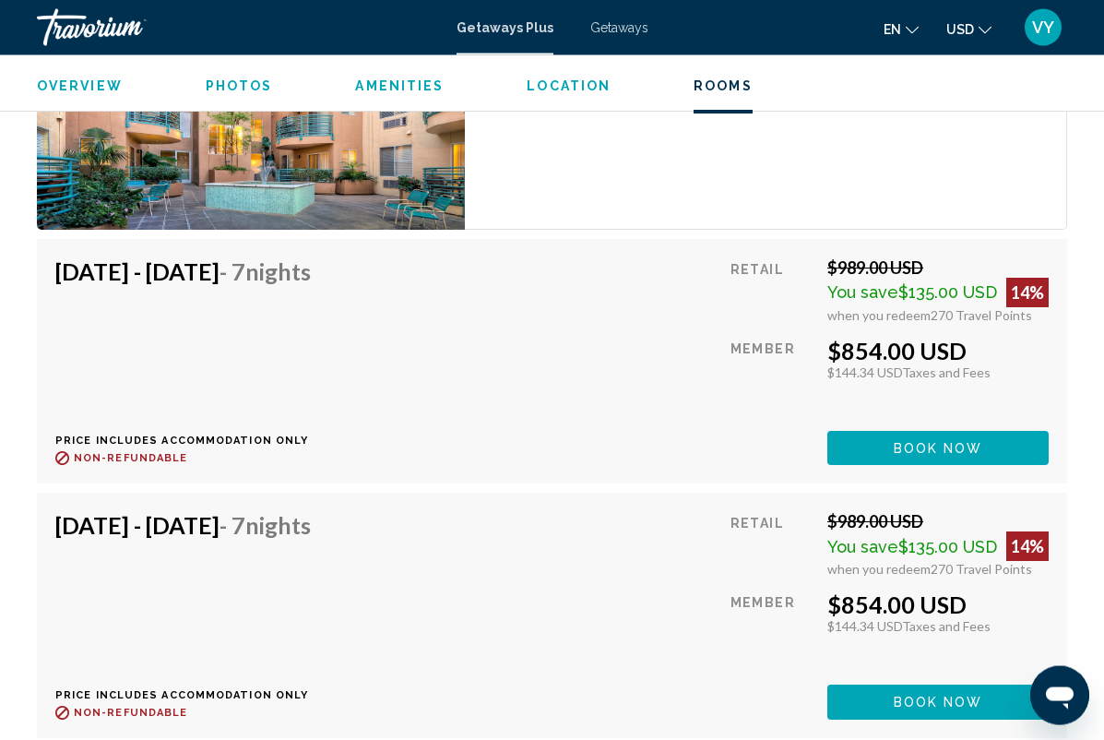
scroll to position [4417, 0]
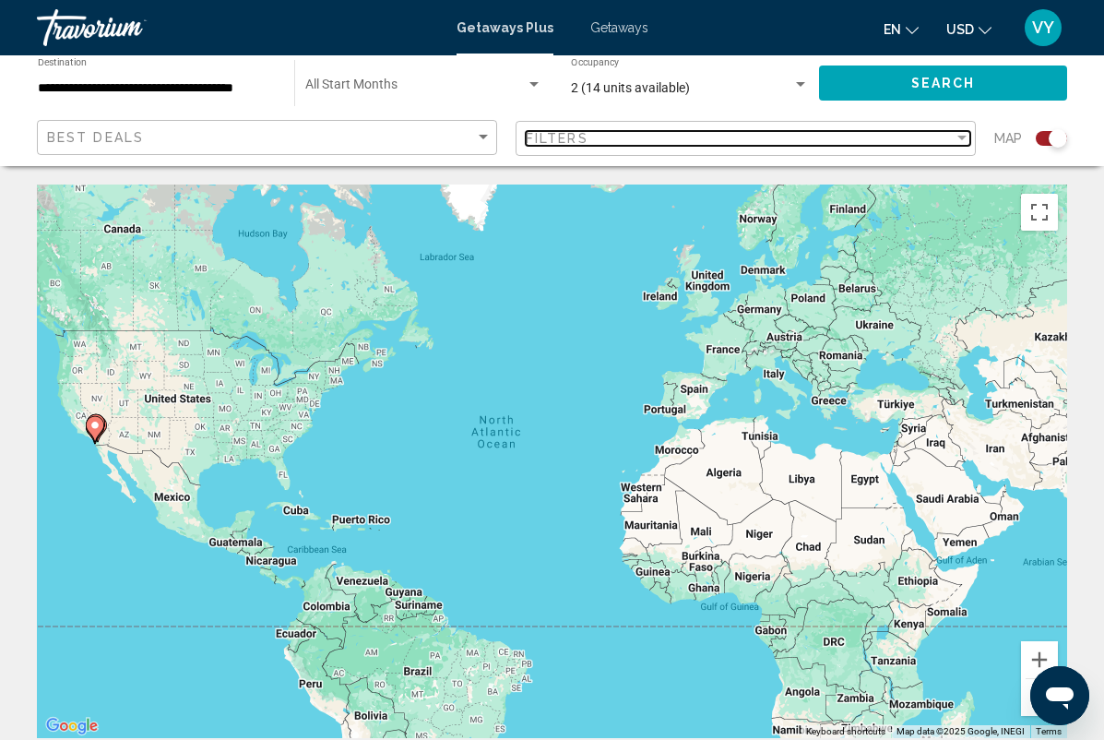
click at [692, 137] on div "Filters" at bounding box center [740, 138] width 428 height 15
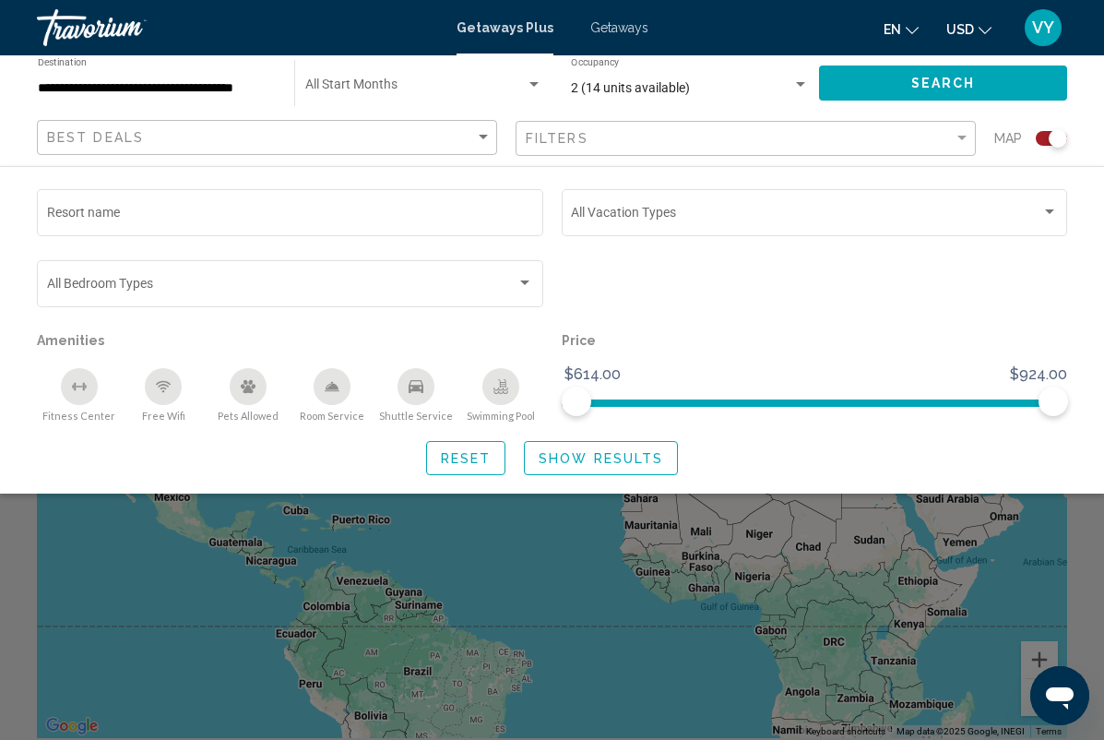
click at [919, 222] on span "Search widget" at bounding box center [806, 215] width 470 height 15
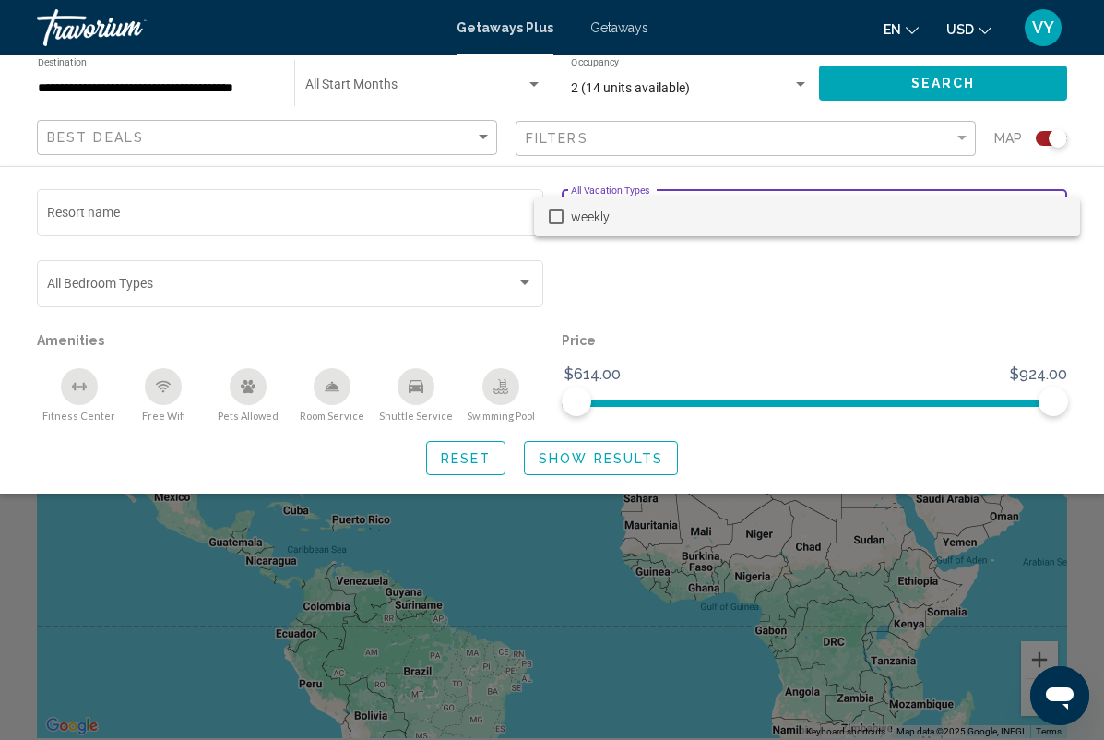
click at [778, 291] on div at bounding box center [552, 370] width 1104 height 740
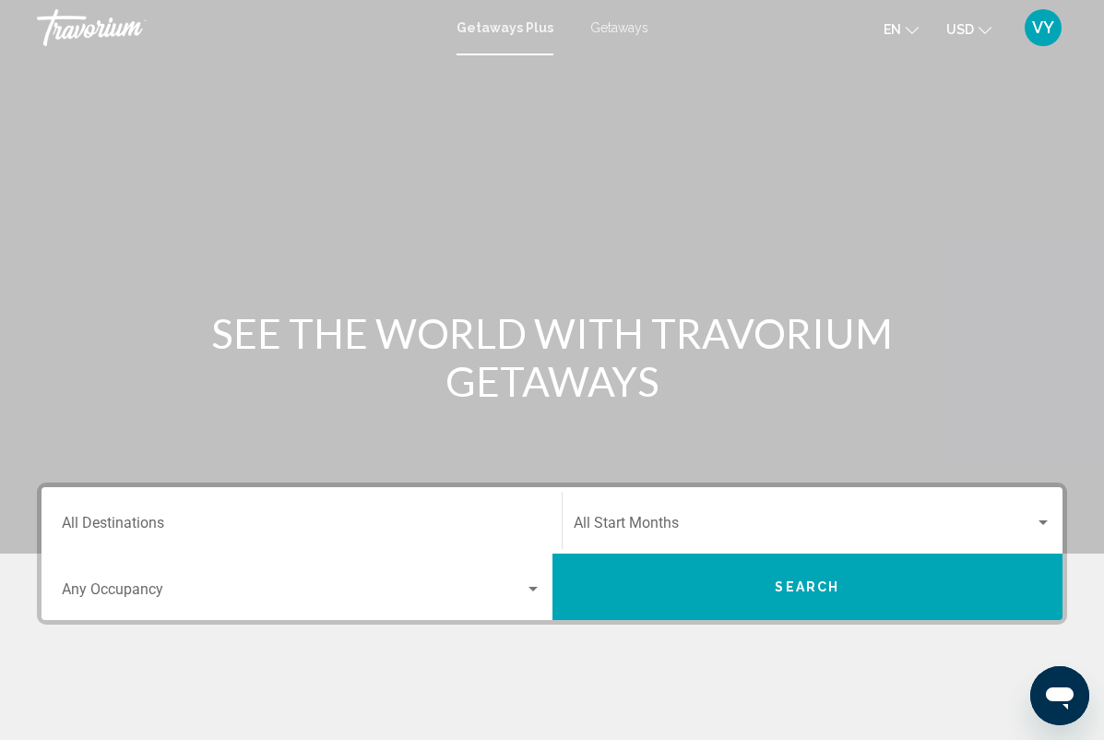
click at [117, 522] on input "Destination All Destinations" at bounding box center [302, 526] width 480 height 17
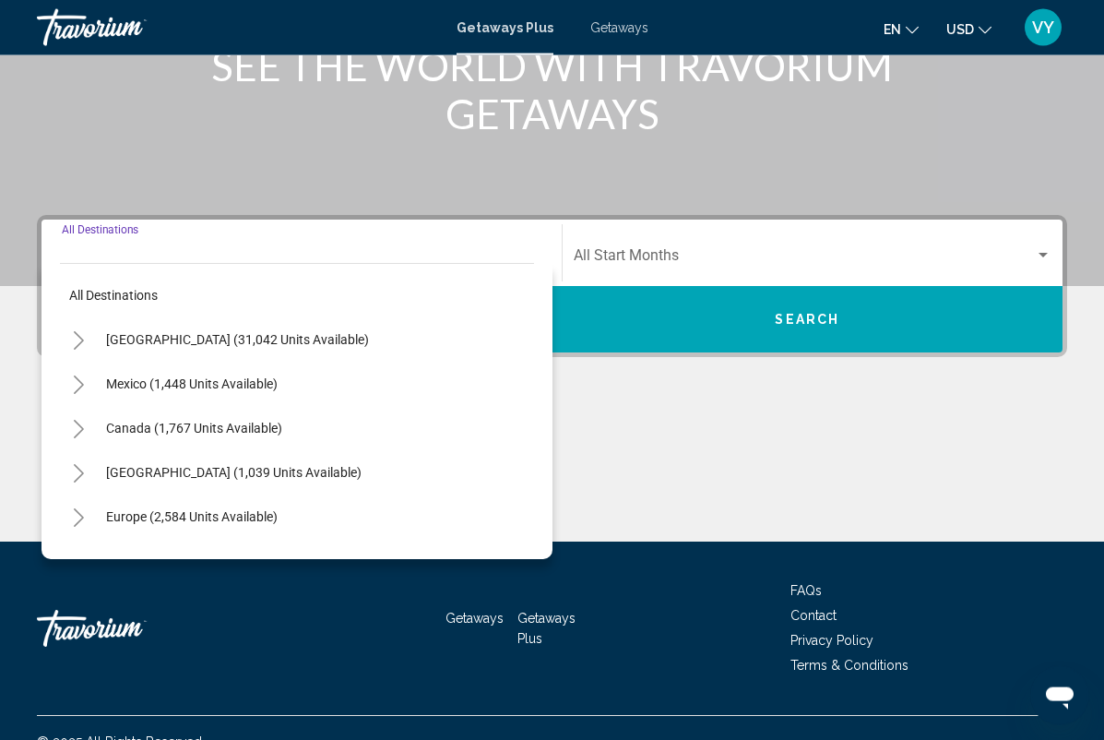
scroll to position [294, 0]
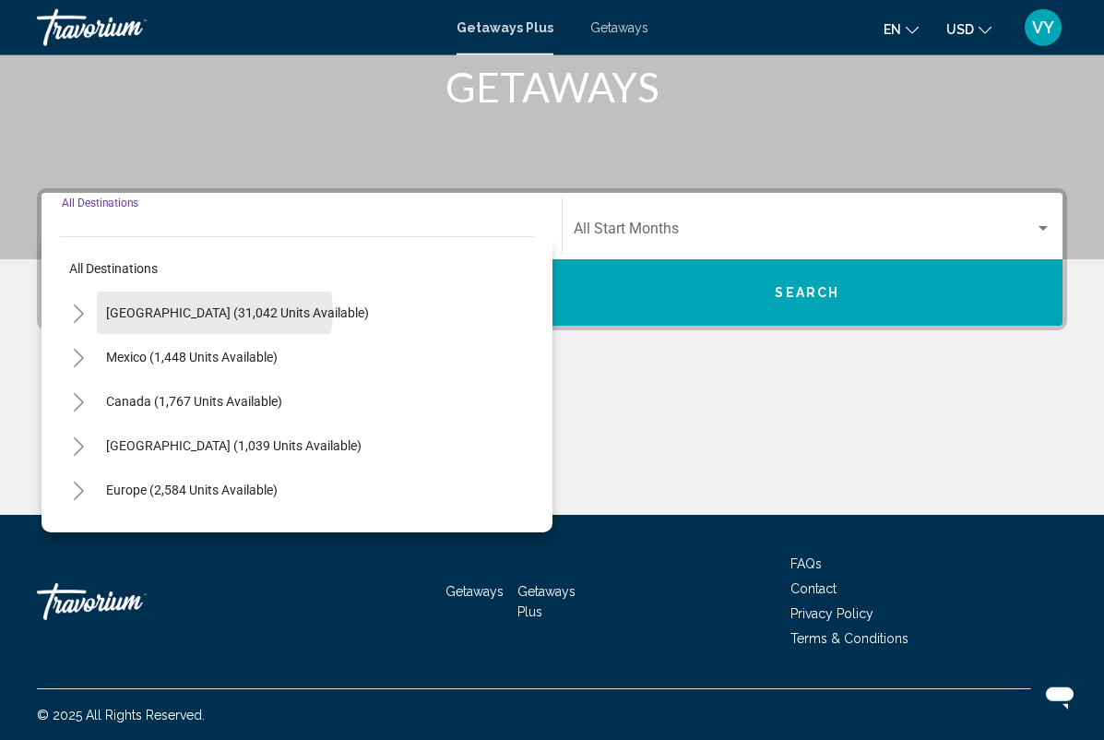
click at [213, 311] on span "[GEOGRAPHIC_DATA] (31,042 units available)" at bounding box center [237, 312] width 263 height 15
type input "**********"
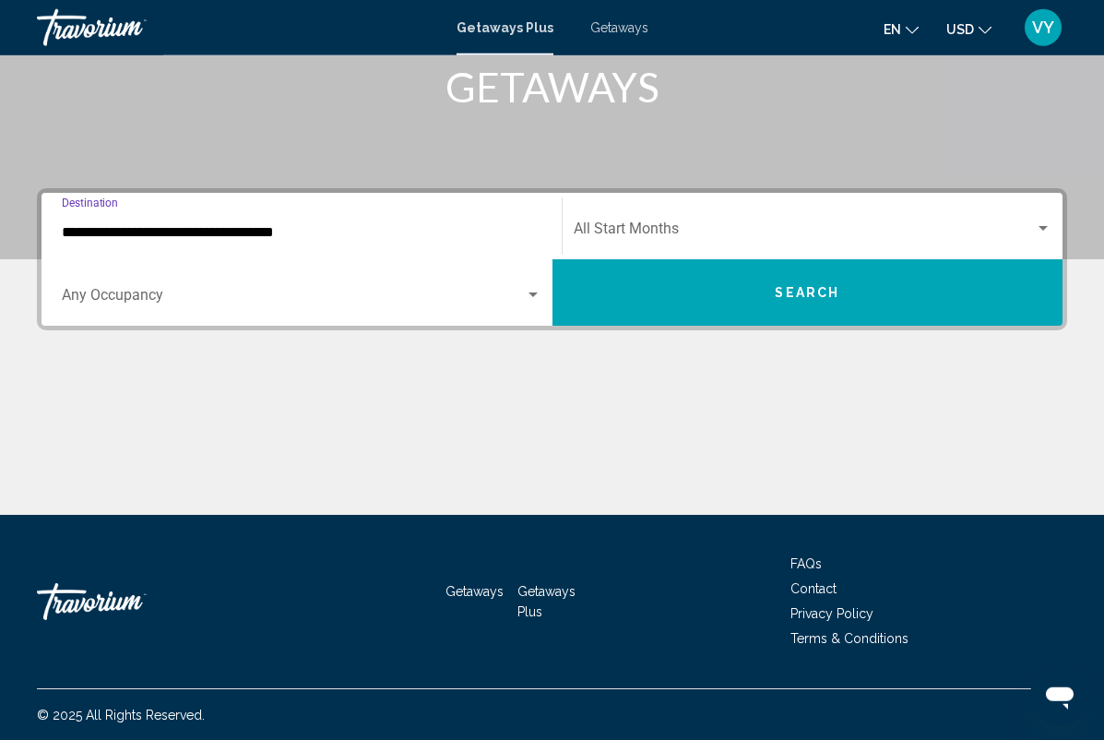
click at [155, 291] on span "Search widget" at bounding box center [293, 299] width 463 height 17
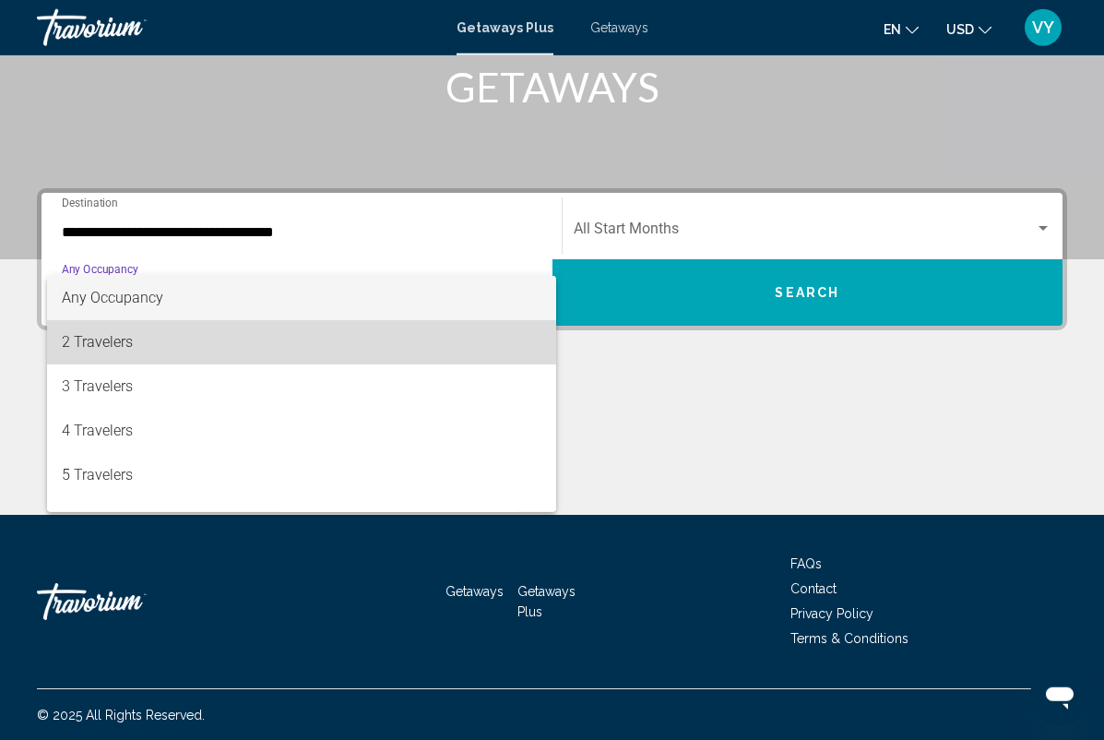
click at [183, 348] on span "2 Travelers" at bounding box center [302, 342] width 480 height 44
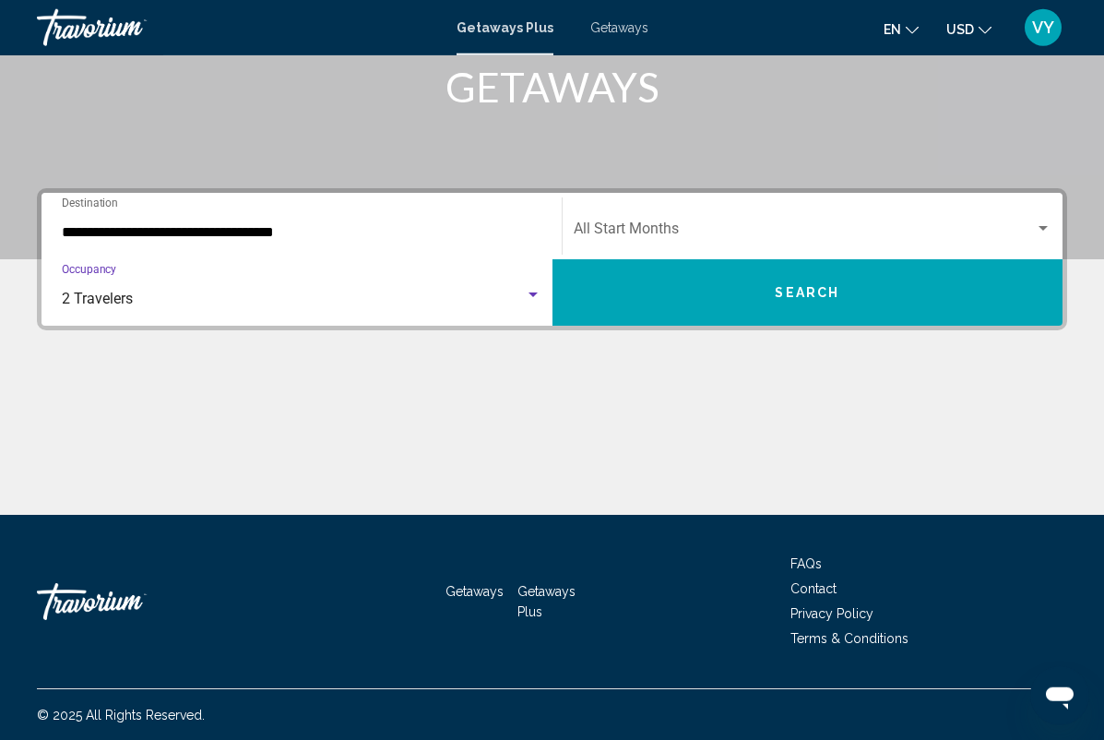
click at [824, 216] on div "Start Month All Start Months" at bounding box center [813, 226] width 479 height 58
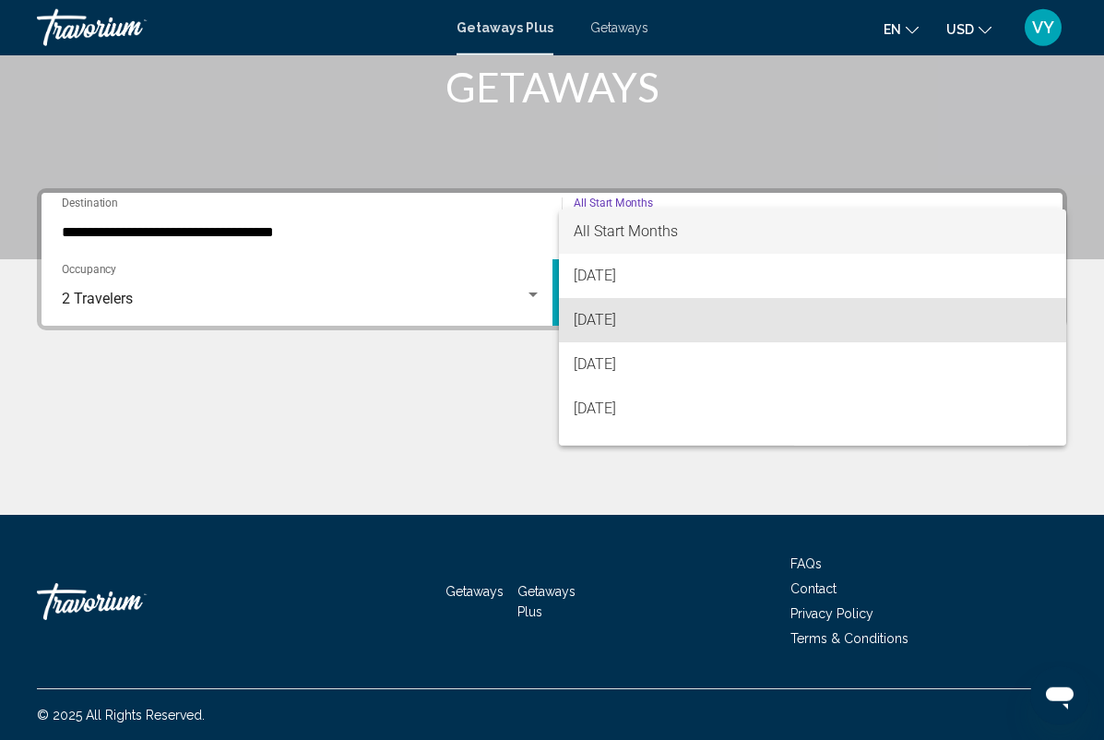
click at [647, 322] on span "[DATE]" at bounding box center [813, 320] width 479 height 44
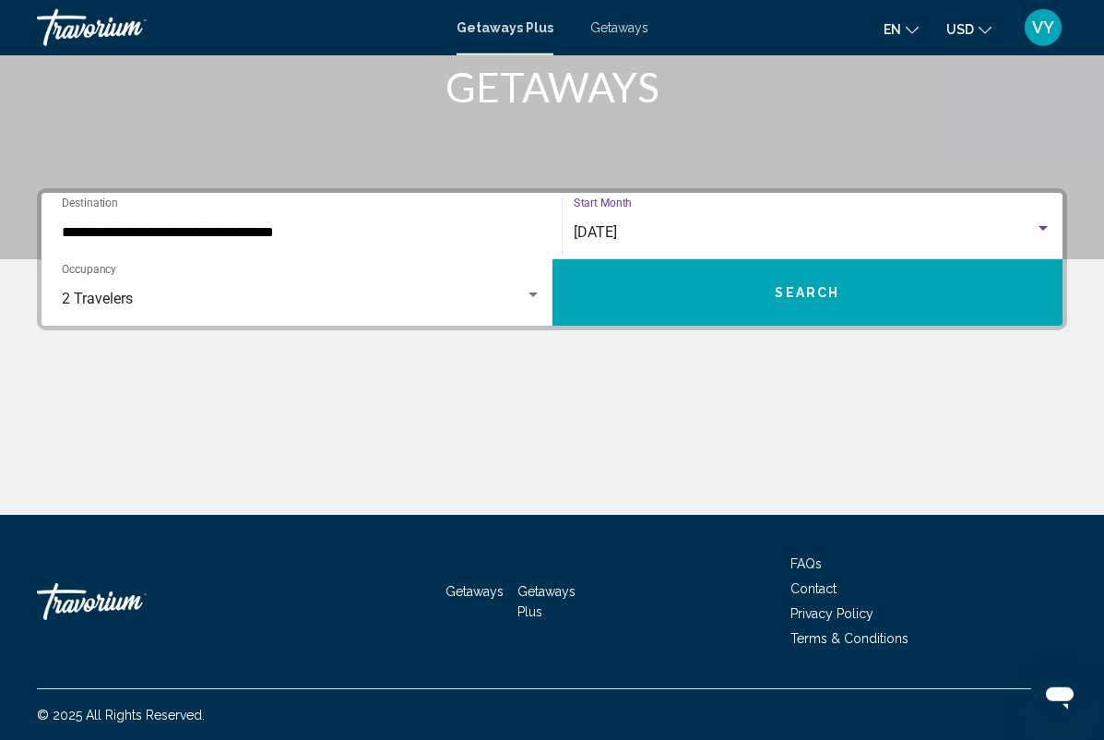
click at [790, 286] on span "Search" at bounding box center [807, 293] width 65 height 15
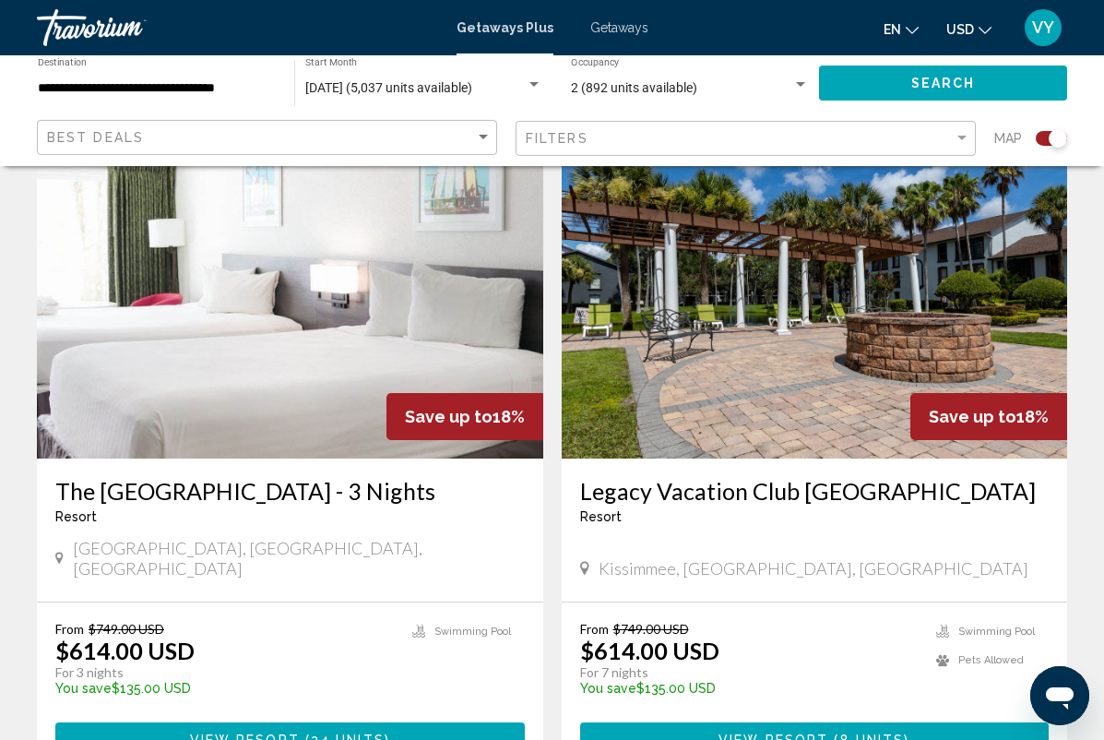
scroll to position [1307, 0]
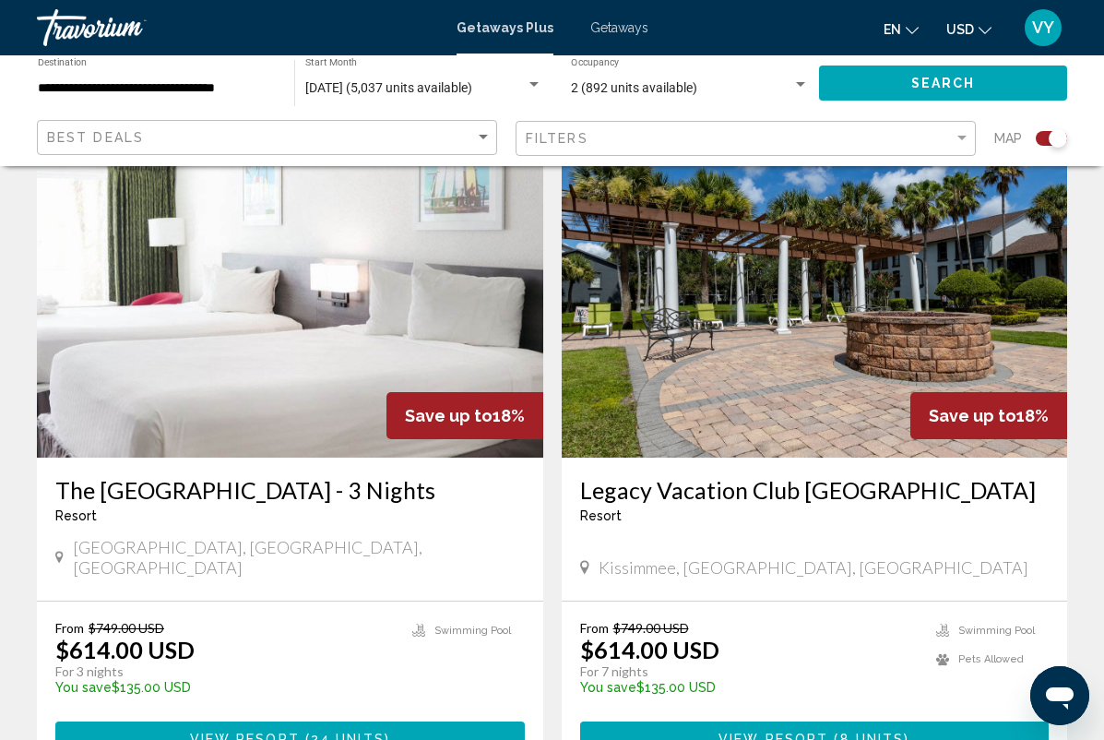
click at [931, 476] on h3 "Legacy Vacation Club [GEOGRAPHIC_DATA]" at bounding box center [814, 490] width 469 height 28
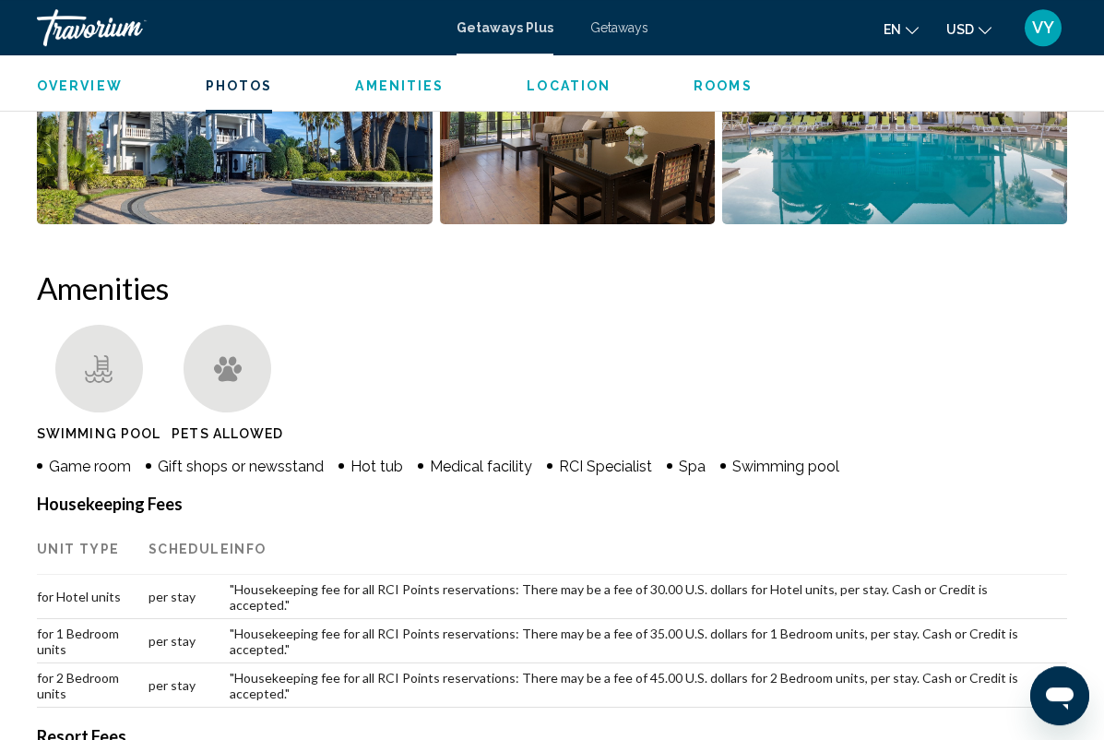
scroll to position [1554, 0]
